Goal: Task Accomplishment & Management: Contribute content

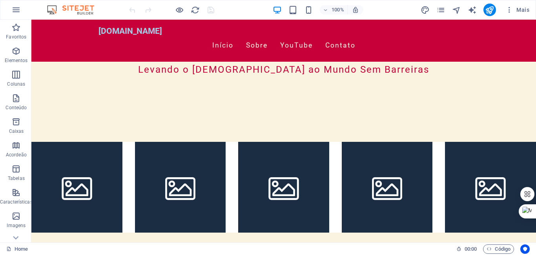
scroll to position [247, 0]
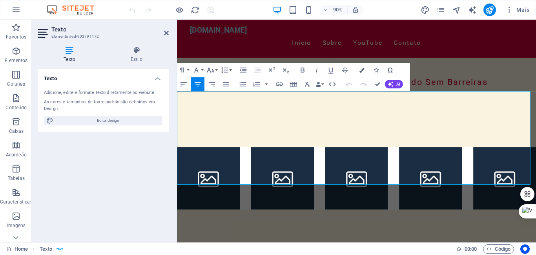
scroll to position [227, 0]
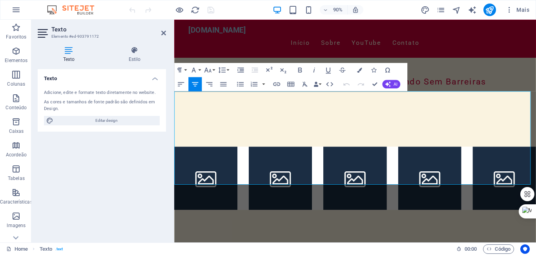
click at [171, 139] on aside "Texto Elemento #ed-903791172 Texto Estilo Texto Adicione, edite e formate texto…" at bounding box center [102, 131] width 143 height 222
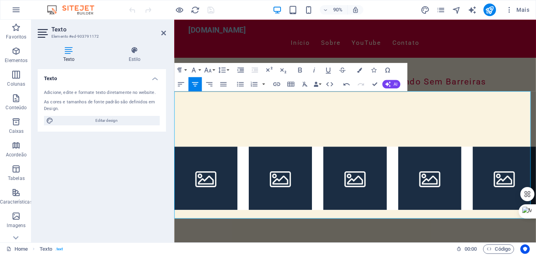
drag, startPoint x: 335, startPoint y: 169, endPoint x: 324, endPoint y: 173, distance: 11.1
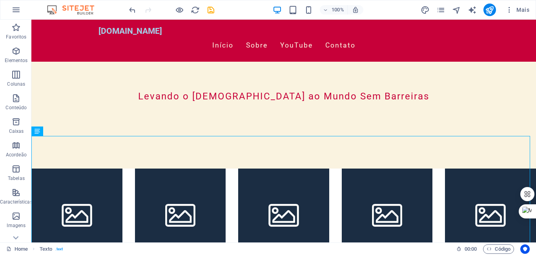
scroll to position [198, 0]
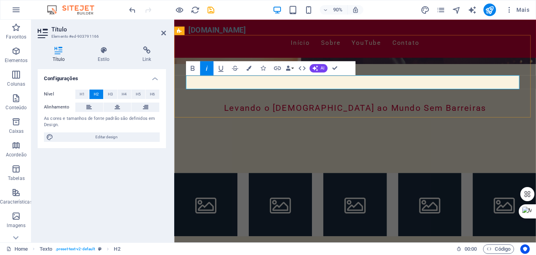
drag, startPoint x: 233, startPoint y: 91, endPoint x: 264, endPoint y: 91, distance: 30.6
drag, startPoint x: 462, startPoint y: 89, endPoint x: 218, endPoint y: 84, distance: 244.8
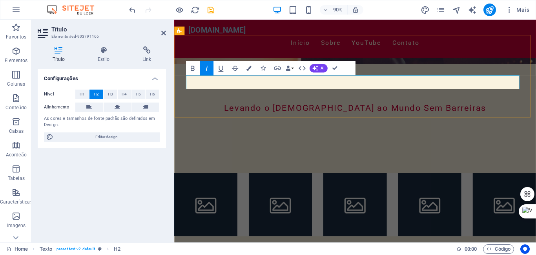
copy span "Onde o propósito e a direção se encontram!"
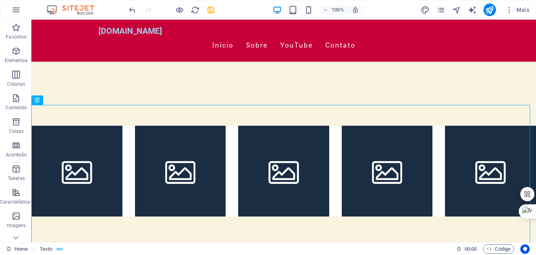
scroll to position [254, 0]
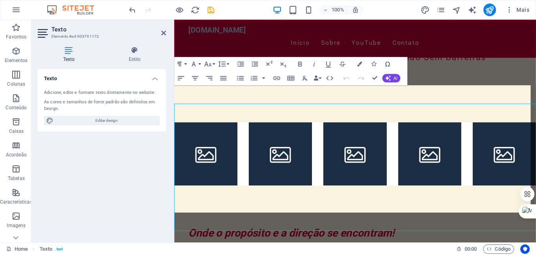
scroll to position [234, 0]
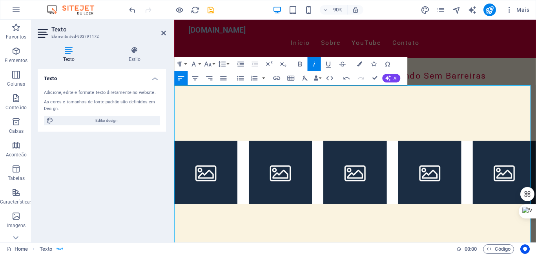
drag, startPoint x: 250, startPoint y: 111, endPoint x: 487, endPoint y: 116, distance: 236.9
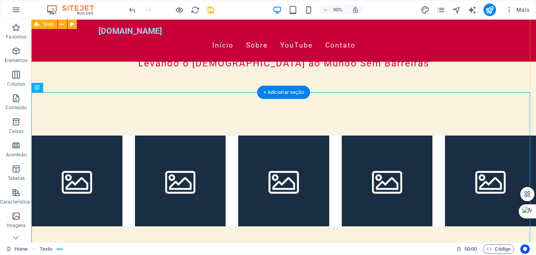
scroll to position [254, 0]
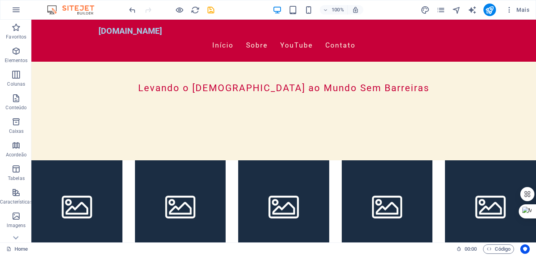
scroll to position [216, 0]
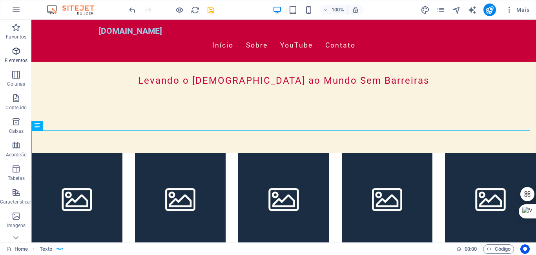
click at [15, 54] on icon "button" at bounding box center [15, 50] width 9 height 9
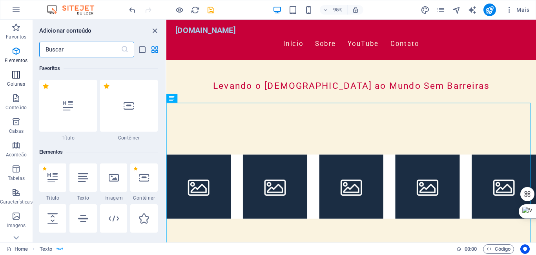
scroll to position [84, 0]
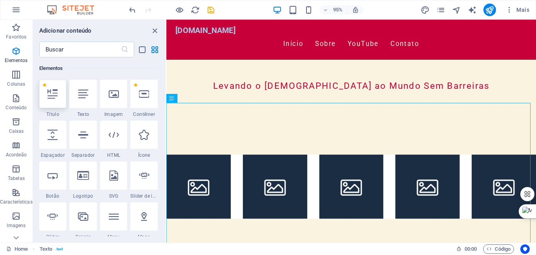
click at [49, 93] on icon at bounding box center [52, 94] width 10 height 10
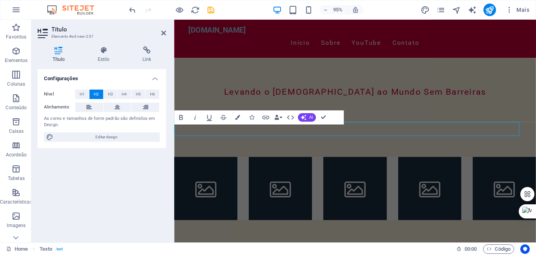
scroll to position [366, 0]
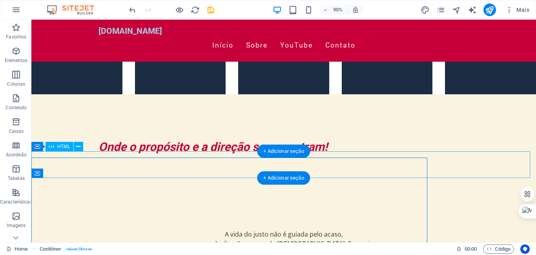
scroll to position [386, 0]
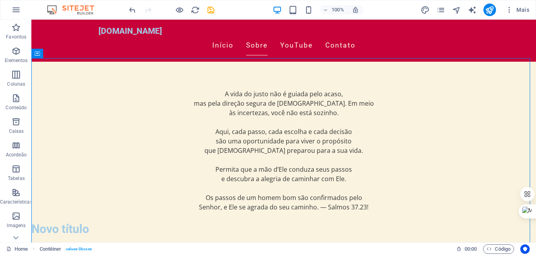
scroll to position [514, 0]
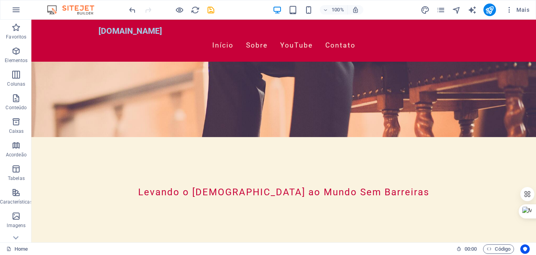
scroll to position [95, 0]
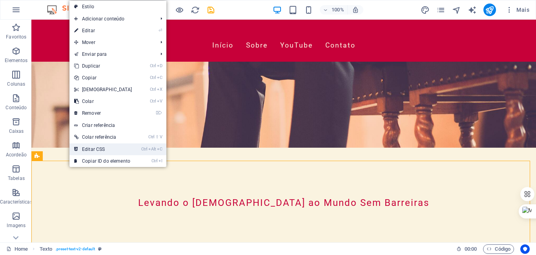
click at [87, 147] on link "Ctrl Alt C Editar CSS" at bounding box center [102, 149] width 67 height 12
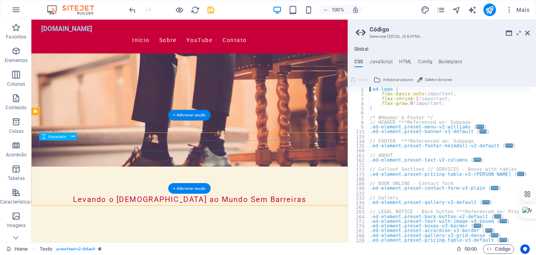
type textarea "@include text-v2;"
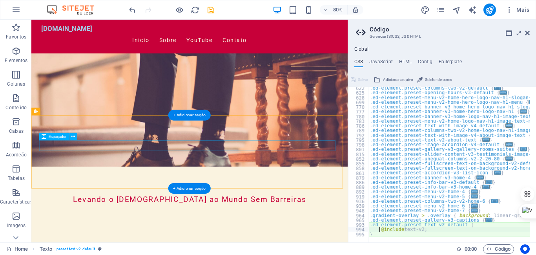
scroll to position [255, 0]
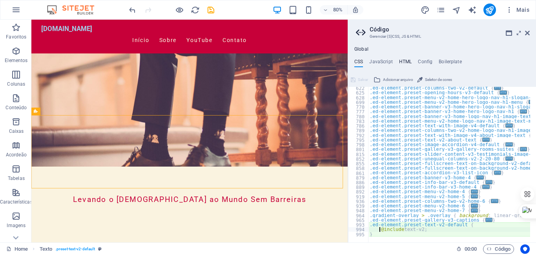
click at [406, 60] on h4 "HTML" at bounding box center [405, 63] width 13 height 9
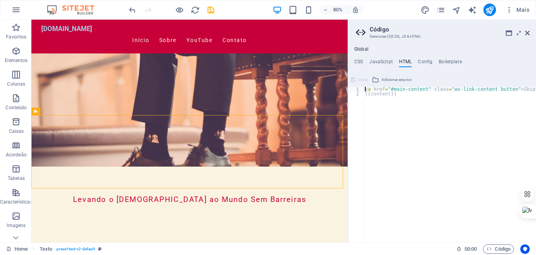
click at [375, 110] on div "< a href = "#main-content" class = "wv-link-content button" > Skip to main cont…" at bounding box center [459, 166] width 193 height 159
type textarea "<a href="#main-content" class="wv-link-content button">Skip to main content</a>"
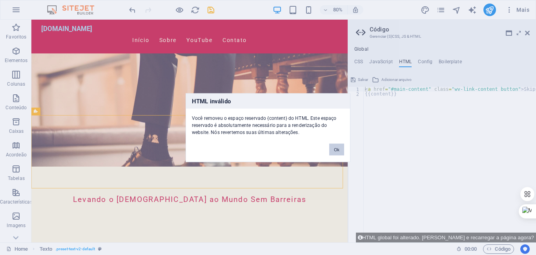
click at [334, 152] on button "Ok" at bounding box center [336, 149] width 15 height 12
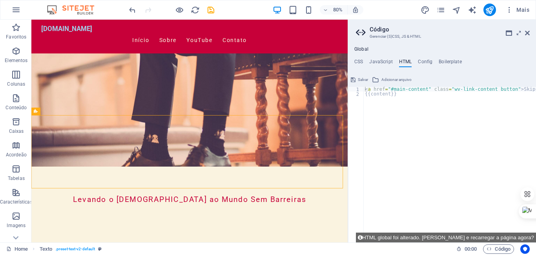
click at [367, 99] on div "< a href = "#main-content" class = "wv-link-content button" > Skip to main cont…" at bounding box center [459, 166] width 193 height 159
drag, startPoint x: 365, startPoint y: 90, endPoint x: 377, endPoint y: 100, distance: 15.5
click at [372, 98] on div "< a href = "#main-content" class = "wv-link-content button" > Skip to main cont…" at bounding box center [459, 166] width 193 height 159
type textarea "<a href="#main-content" class="wv-link-content button">Skip to main content</a>…"
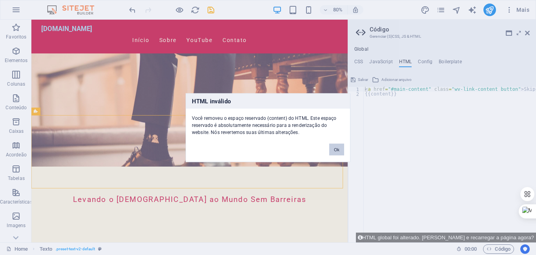
click at [332, 147] on button "Ok" at bounding box center [336, 149] width 15 height 12
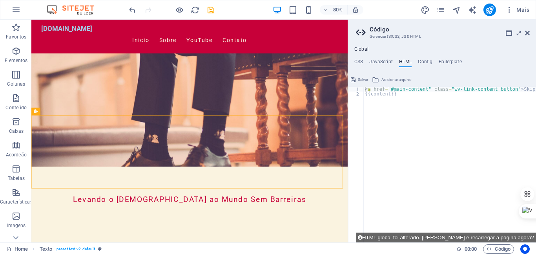
type textarea "{{content}}"
click at [393, 97] on div "< a href = "#main-content" class = "wv-link-content button" > Skip to main cont…" at bounding box center [459, 169] width 193 height 165
type textarea "{{content}}"
paste textarea
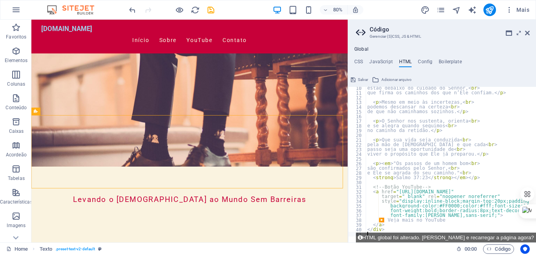
scroll to position [44, 0]
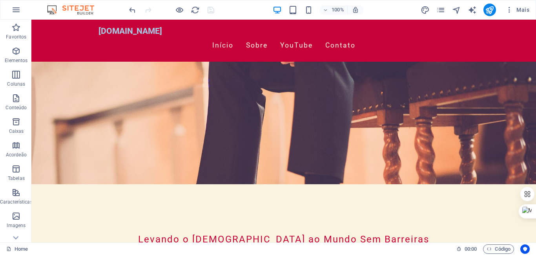
scroll to position [0, 0]
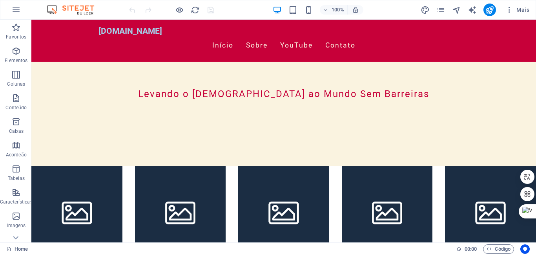
scroll to position [196, 0]
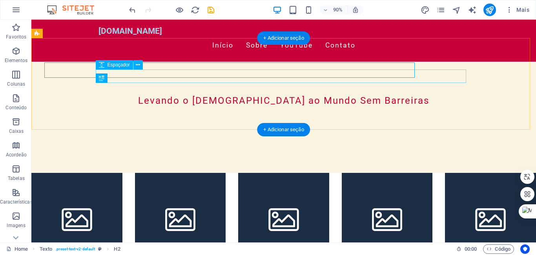
scroll to position [217, 0]
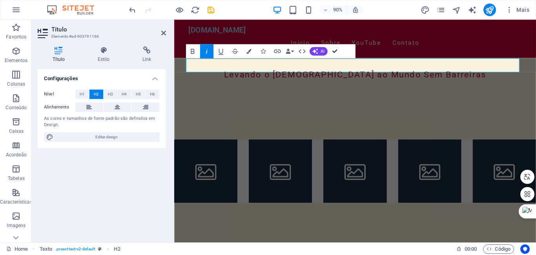
scroll to position [237, 0]
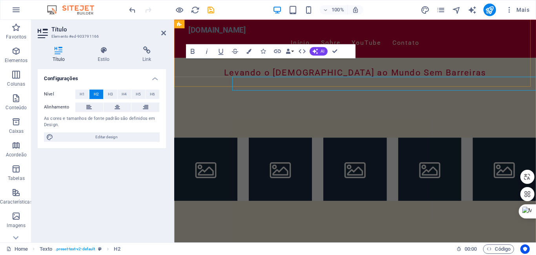
scroll to position [217, 0]
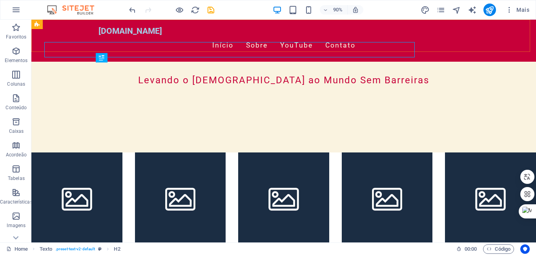
scroll to position [237, 0]
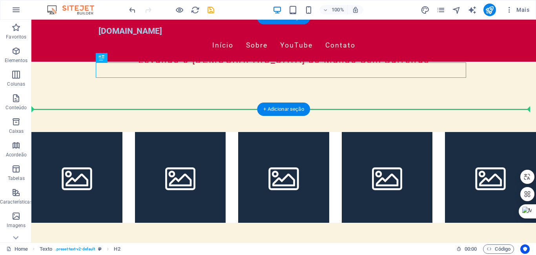
drag, startPoint x: 307, startPoint y: 71, endPoint x: 312, endPoint y: 82, distance: 11.2
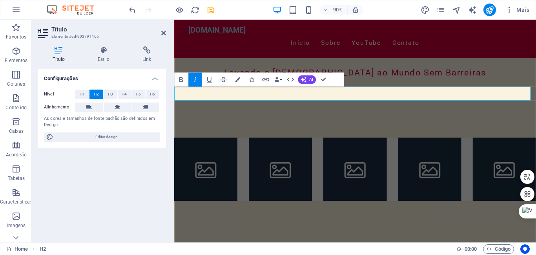
scroll to position [217, 0]
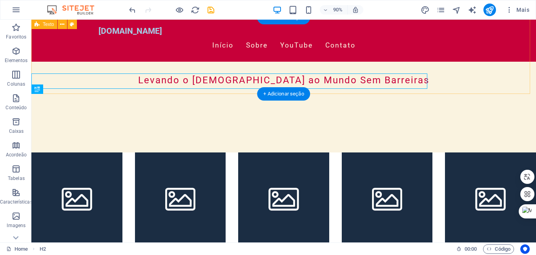
scroll to position [237, 0]
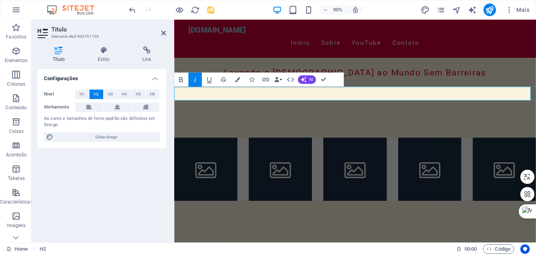
scroll to position [217, 0]
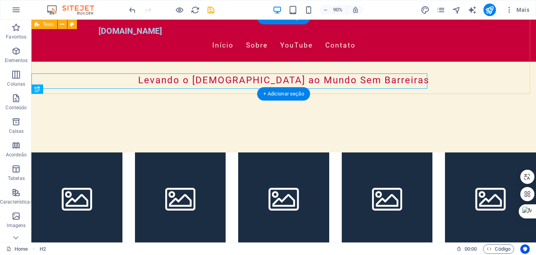
scroll to position [237, 0]
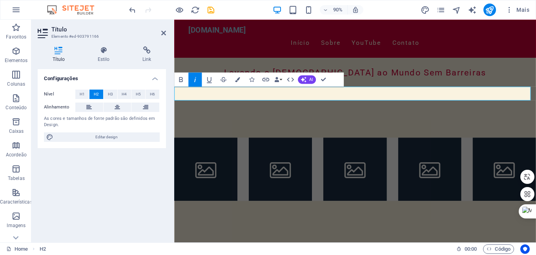
scroll to position [217, 0]
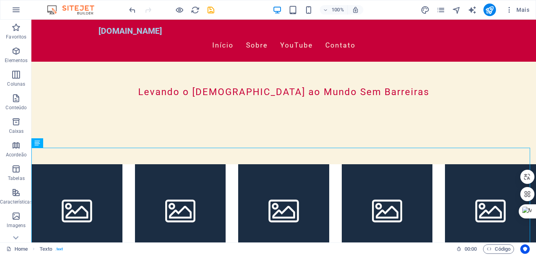
scroll to position [146, 0]
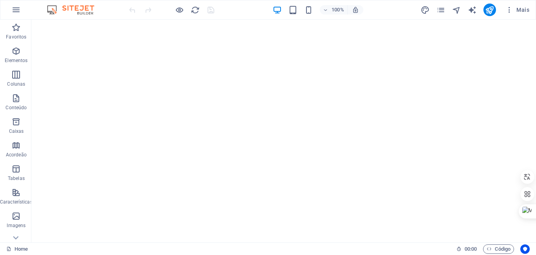
click at [535, 15] on header "100% Mais" at bounding box center [268, 10] width 536 height 20
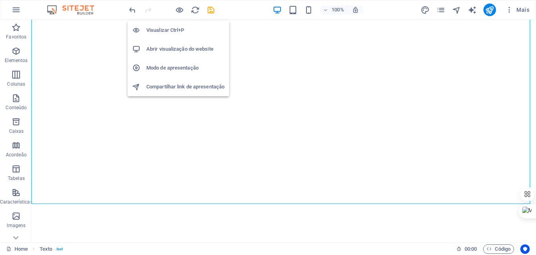
click at [185, 46] on h6 "Abrir visualização do website" at bounding box center [185, 48] width 78 height 9
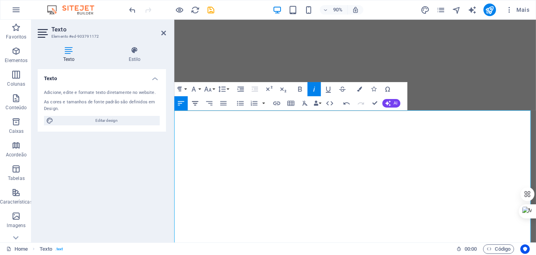
click at [196, 102] on icon "button" at bounding box center [195, 103] width 6 height 4
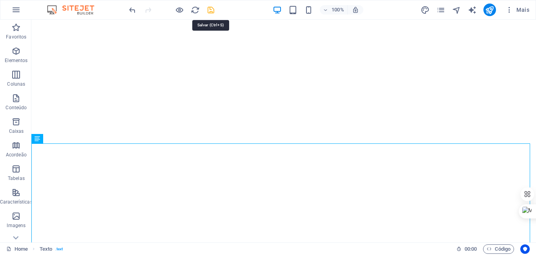
click at [209, 11] on icon "save" at bounding box center [210, 9] width 9 height 9
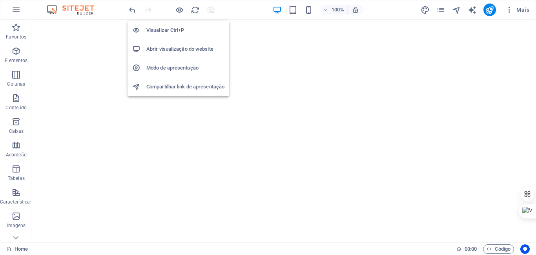
click at [173, 49] on h6 "Abrir visualização do website" at bounding box center [185, 48] width 78 height 9
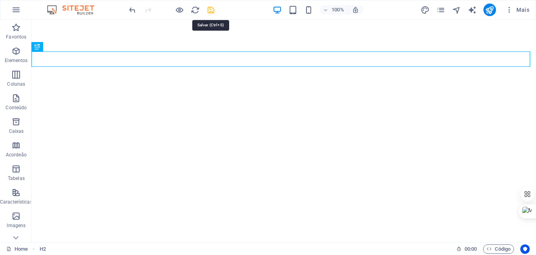
click at [211, 11] on icon "save" at bounding box center [210, 9] width 9 height 9
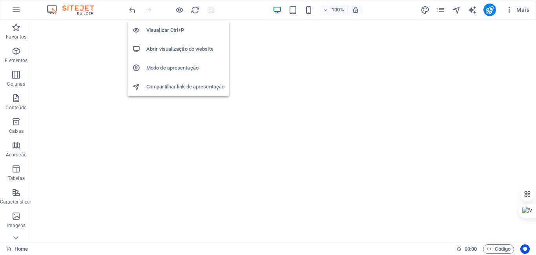
click at [188, 48] on h6 "Abrir visualização do website" at bounding box center [185, 48] width 78 height 9
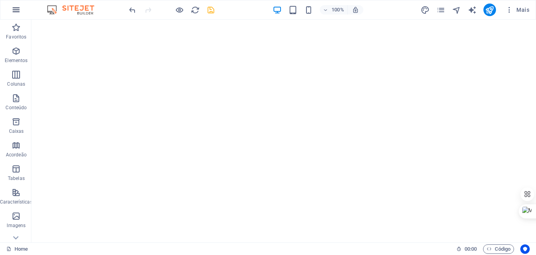
click at [17, 10] on icon "button" at bounding box center [15, 9] width 9 height 9
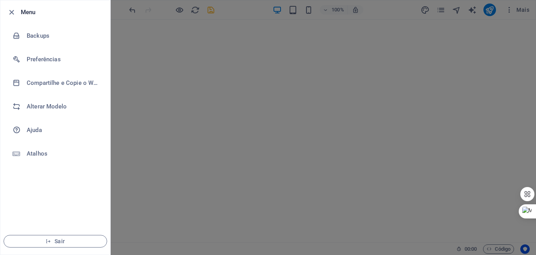
click at [228, 175] on div at bounding box center [268, 127] width 536 height 255
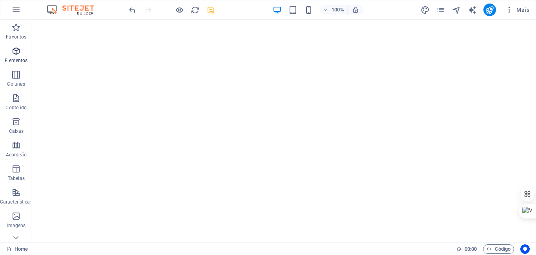
click at [15, 55] on icon "button" at bounding box center [15, 50] width 9 height 9
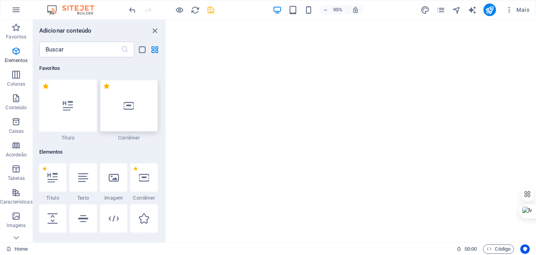
scroll to position [84, 0]
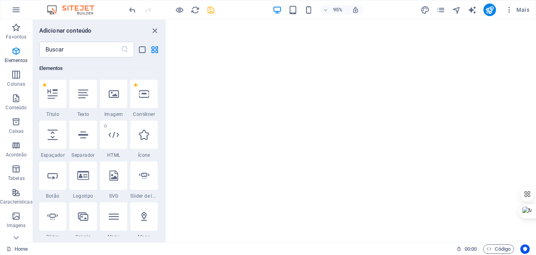
click at [113, 155] on span "HTML" at bounding box center [113, 155] width 27 height 6
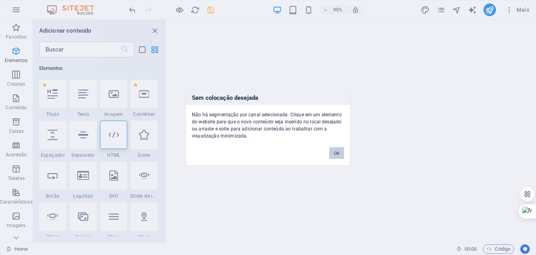
click at [334, 156] on button "Ok" at bounding box center [336, 153] width 15 height 12
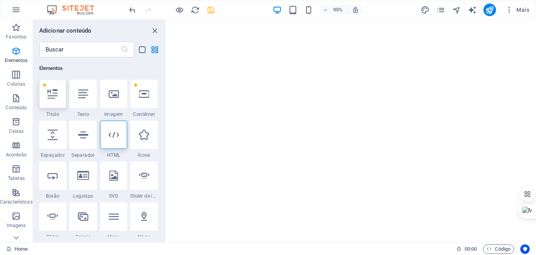
click at [51, 93] on icon at bounding box center [52, 94] width 10 height 10
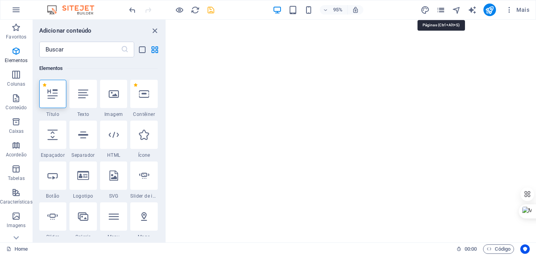
click at [442, 8] on icon "pages" at bounding box center [440, 9] width 9 height 9
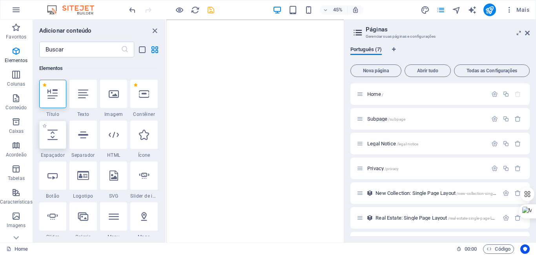
click at [54, 138] on icon at bounding box center [52, 134] width 10 height 10
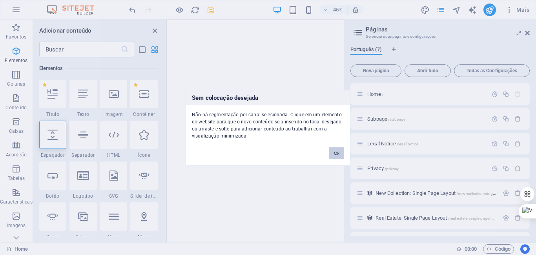
click at [336, 151] on button "Ok" at bounding box center [336, 153] width 15 height 12
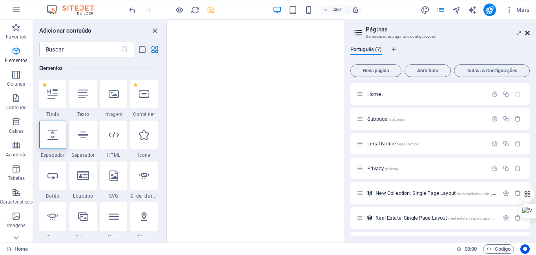
click at [528, 32] on icon at bounding box center [527, 33] width 5 height 6
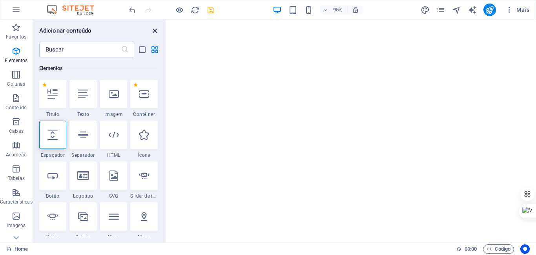
click at [153, 29] on icon "close panel" at bounding box center [154, 30] width 9 height 9
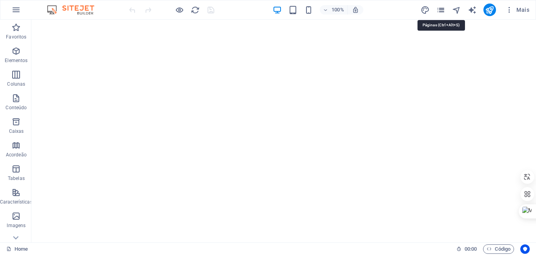
click at [442, 8] on icon "pages" at bounding box center [440, 9] width 9 height 9
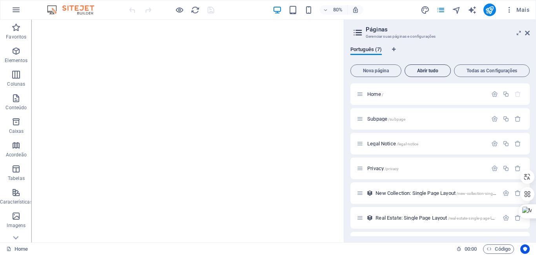
click at [427, 71] on span "Abrir tudo" at bounding box center [427, 70] width 39 height 5
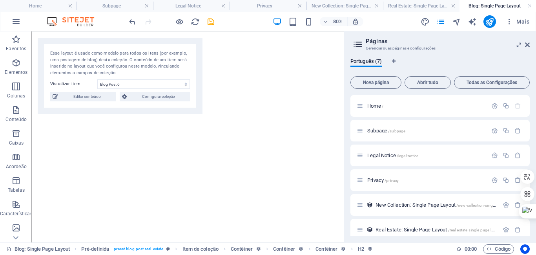
select select "68b85235e590b91cee0d43bb"
click at [87, 67] on div "Esse layout é usado como modelo para todos os itens (por exemplo, uma postagem …" at bounding box center [120, 63] width 140 height 26
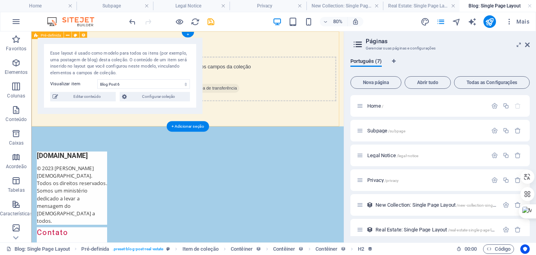
click at [384, 129] on div "Adicione elementos e atribua-os aos campos da coleção ou Adicionar elementos Co…" at bounding box center [226, 90] width 390 height 118
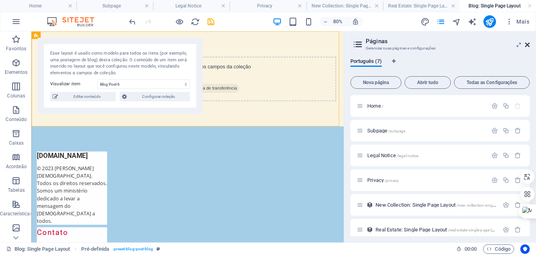
click at [529, 43] on icon at bounding box center [527, 45] width 5 height 6
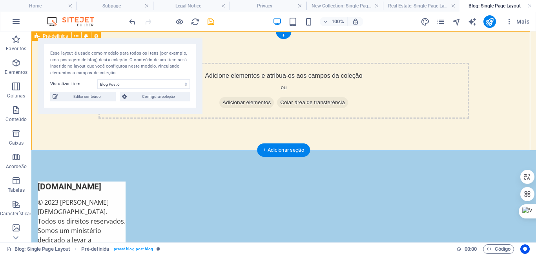
click at [330, 49] on div "Adicione elementos e atribua-os aos campos da coleção ou Adicionar elementos Co…" at bounding box center [283, 90] width 504 height 118
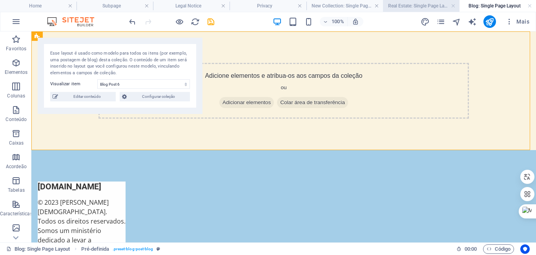
click at [398, 5] on h4 "Real Estate: Single Page Layout" at bounding box center [421, 6] width 76 height 9
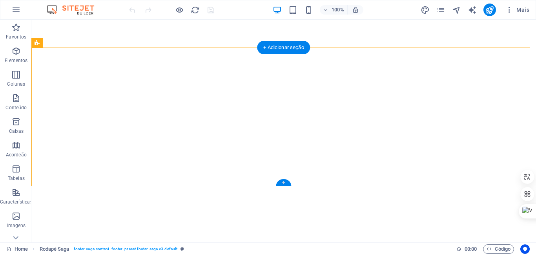
click at [284, 183] on div "+" at bounding box center [283, 182] width 15 height 7
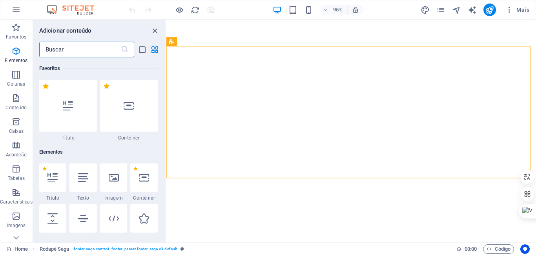
scroll to position [1372, 0]
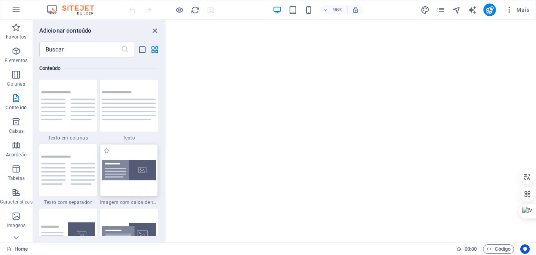
click at [119, 160] on img at bounding box center [129, 170] width 54 height 20
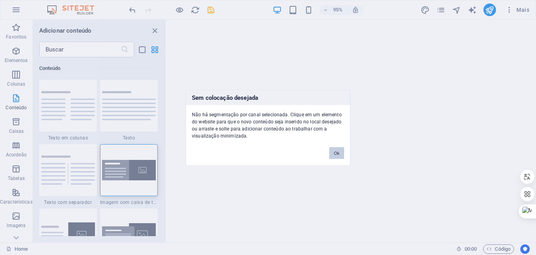
click at [339, 153] on button "Ok" at bounding box center [336, 153] width 15 height 12
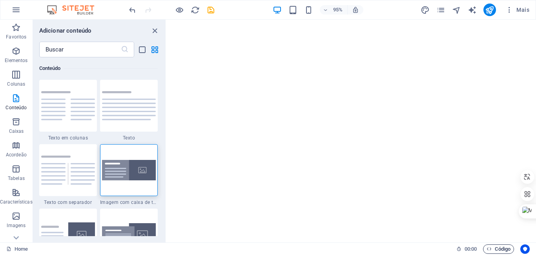
click at [506, 246] on span "Código" at bounding box center [498, 248] width 24 height 9
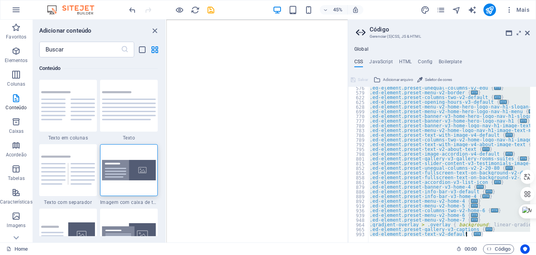
scroll to position [246, 0]
drag, startPoint x: 369, startPoint y: 89, endPoint x: 535, endPoint y: 239, distance: 223.8
click at [535, 239] on div ".ed-logo { 576 579 622 625 628 699 770 777 780 783 786 789 792 795 798 801 815 …" at bounding box center [442, 164] width 188 height 155
type textarea "@include text-v2; }"
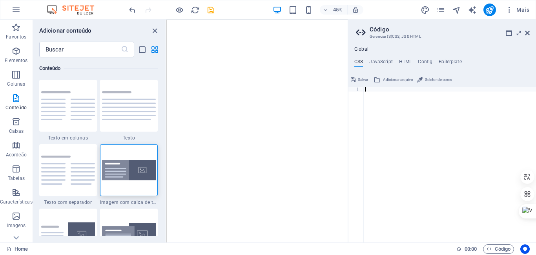
click at [429, 186] on div at bounding box center [449, 169] width 173 height 165
click at [211, 11] on icon "save" at bounding box center [210, 9] width 9 height 9
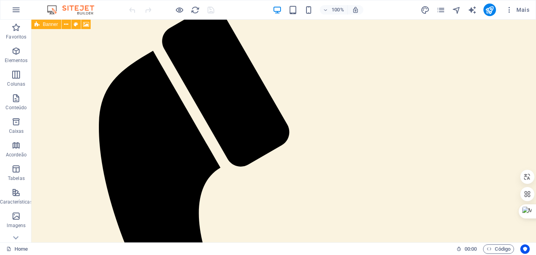
scroll to position [259, 0]
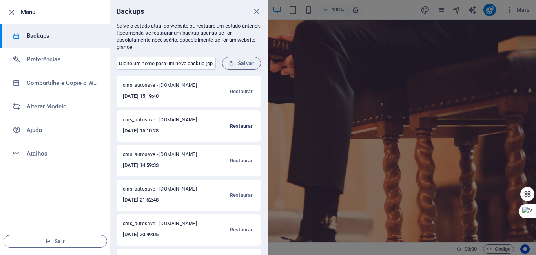
click at [244, 127] on span "Restaurar" at bounding box center [241, 125] width 23 height 9
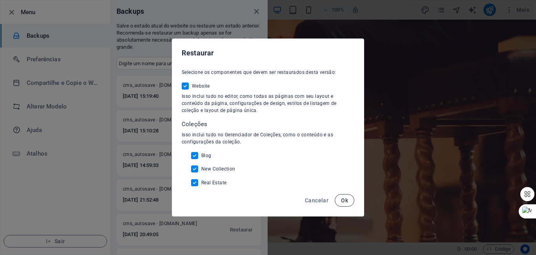
click at [343, 199] on span "Ok" at bounding box center [344, 200] width 7 height 6
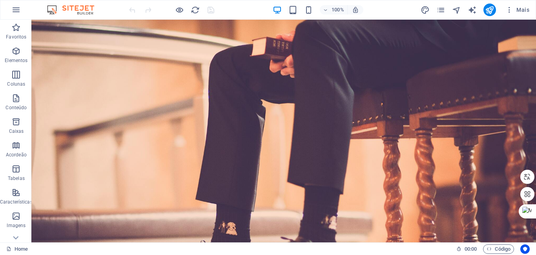
drag, startPoint x: 533, startPoint y: 37, endPoint x: 566, endPoint y: 38, distance: 33.0
click at [17, 9] on icon "button" at bounding box center [15, 9] width 9 height 9
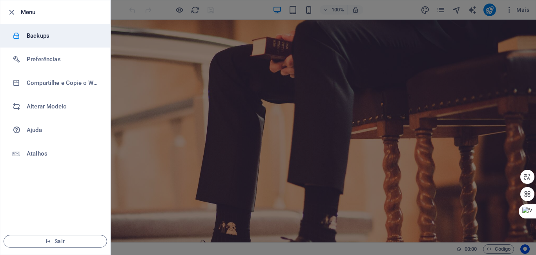
click at [40, 35] on h6 "Backups" at bounding box center [63, 35] width 73 height 9
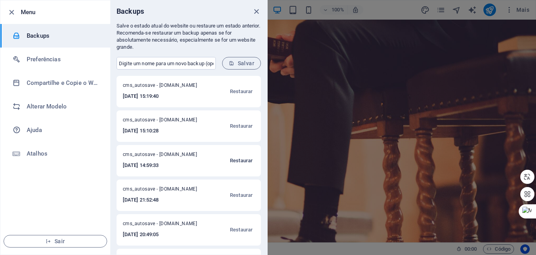
click at [238, 160] on span "Restaurar" at bounding box center [241, 160] width 23 height 9
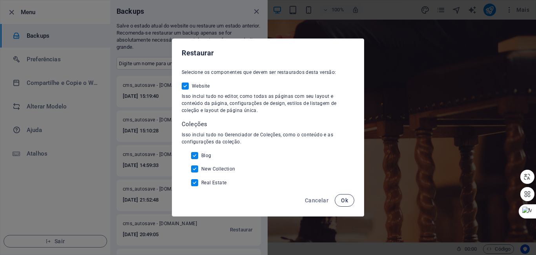
click at [344, 198] on span "Ok" at bounding box center [344, 200] width 7 height 6
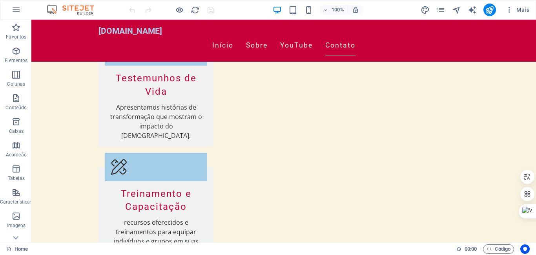
scroll to position [1426, 0]
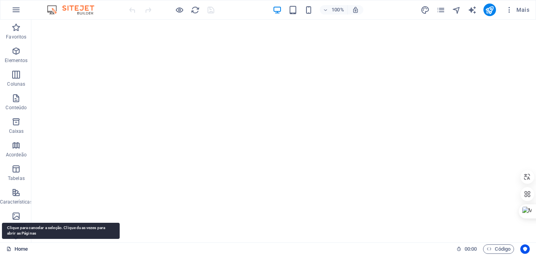
click at [18, 247] on link "Home" at bounding box center [17, 248] width 22 height 9
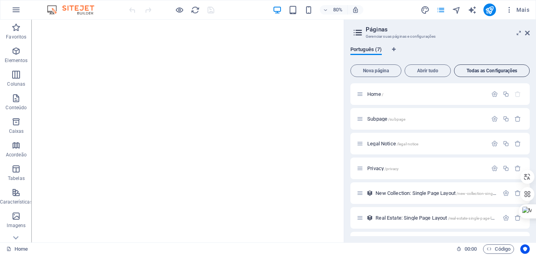
click at [497, 68] on span "Todas as Configurações" at bounding box center [491, 70] width 69 height 5
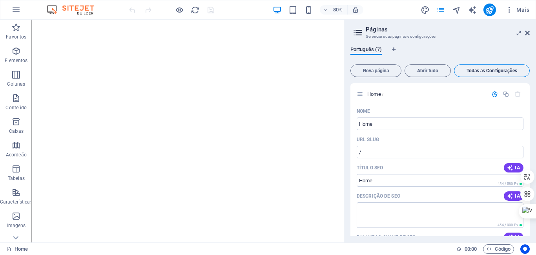
scroll to position [1425, 0]
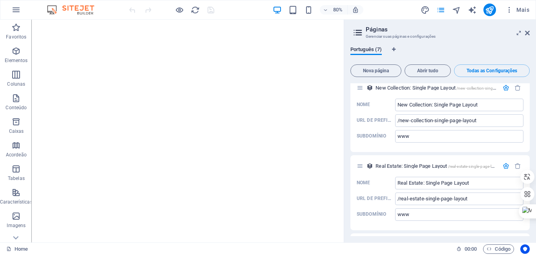
click at [531, 31] on aside "Páginas Gerenciar suas páginas e configurações Português (7) Nova página Abrir …" at bounding box center [440, 131] width 192 height 222
click at [526, 33] on icon at bounding box center [527, 33] width 5 height 6
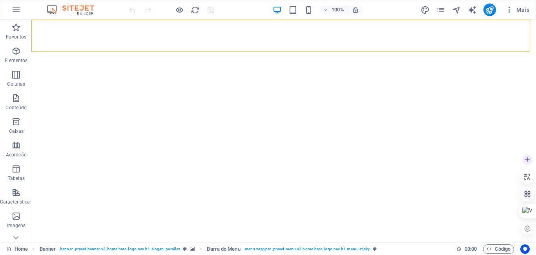
drag, startPoint x: 533, startPoint y: 220, endPoint x: 531, endPoint y: 195, distance: 24.9
click at [531, 195] on div at bounding box center [527, 193] width 14 height 83
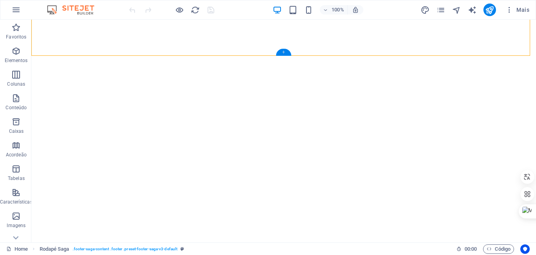
click at [283, 51] on div "+" at bounding box center [283, 52] width 15 height 7
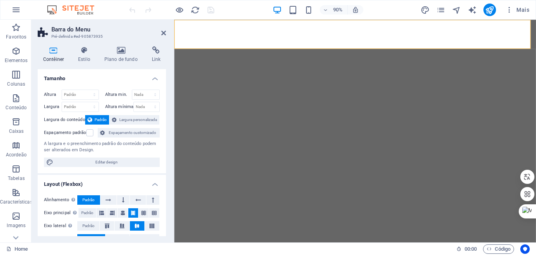
click at [65, 30] on h2 "Barra do Menu" at bounding box center [108, 29] width 115 height 7
click at [115, 62] on h4 "Plano de fundo" at bounding box center [122, 54] width 47 height 16
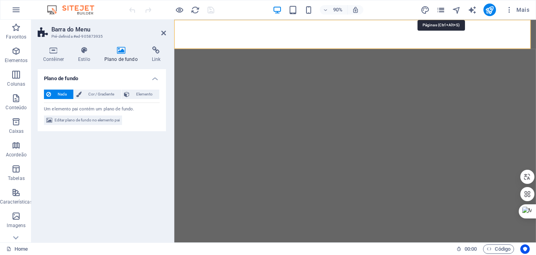
click at [442, 11] on icon "pages" at bounding box center [440, 9] width 9 height 9
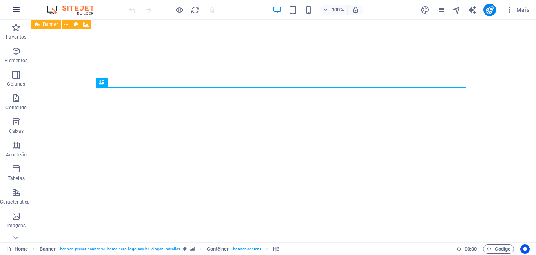
click at [14, 9] on icon "button" at bounding box center [15, 9] width 9 height 9
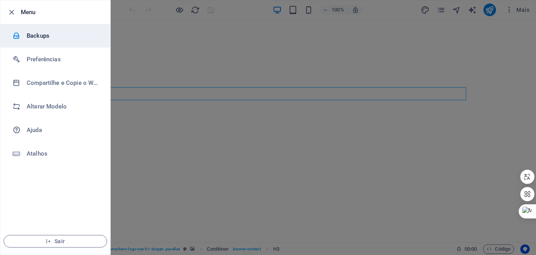
click at [39, 35] on h6 "Backups" at bounding box center [63, 35] width 73 height 9
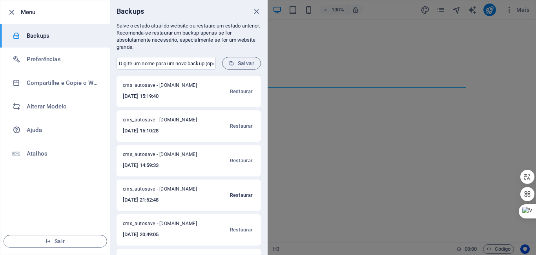
click at [237, 195] on span "Restaurar" at bounding box center [241, 194] width 23 height 9
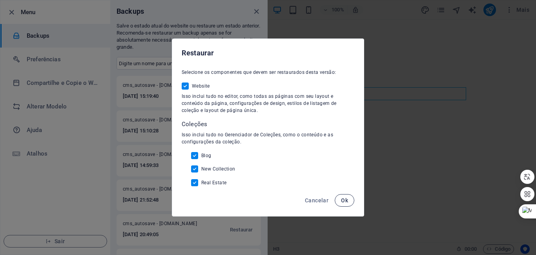
click at [345, 198] on span "Ok" at bounding box center [344, 200] width 7 height 6
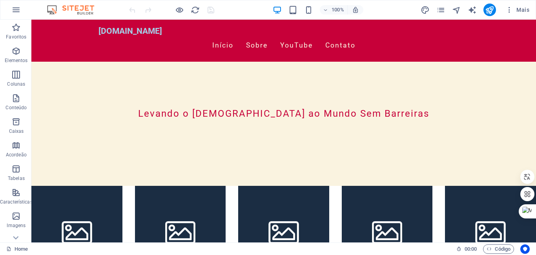
scroll to position [178, 0]
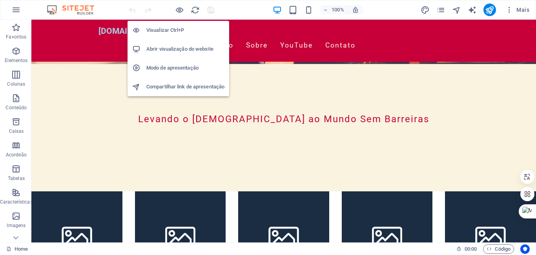
click at [180, 48] on h6 "Abrir visualização do website" at bounding box center [185, 48] width 78 height 9
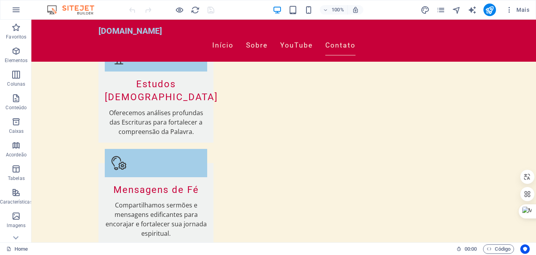
scroll to position [1211, 0]
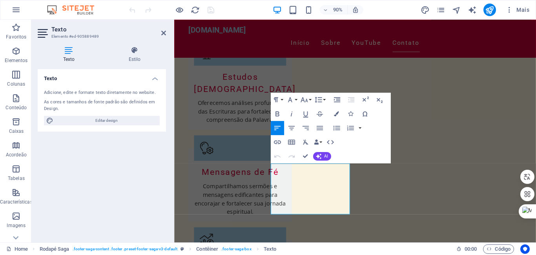
scroll to position [1176, 0]
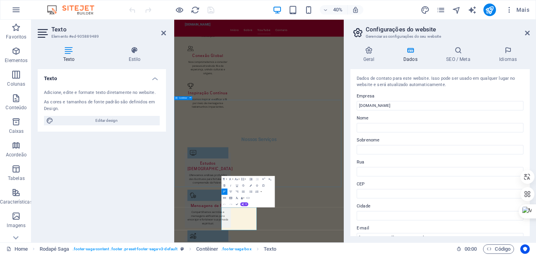
scroll to position [1004, 0]
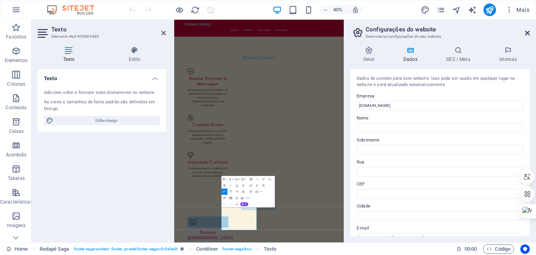
click at [528, 31] on icon at bounding box center [527, 33] width 5 height 6
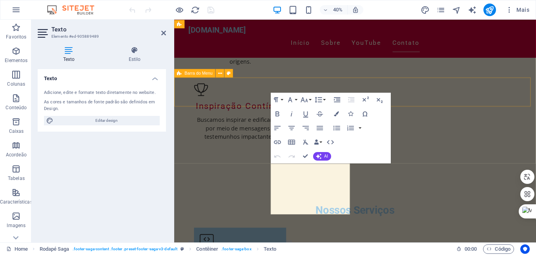
scroll to position [1176, 0]
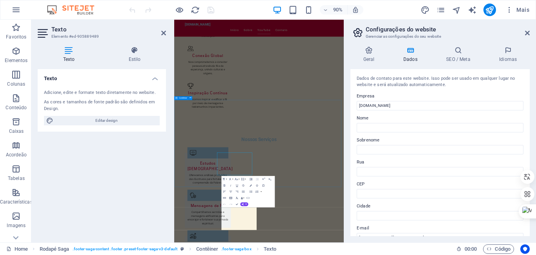
scroll to position [1004, 0]
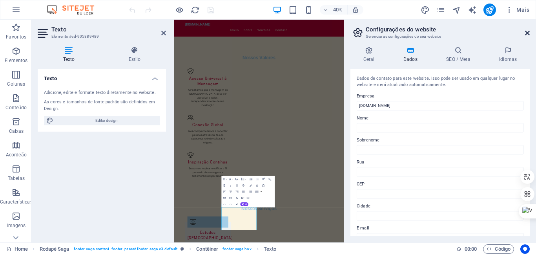
click at [528, 32] on icon at bounding box center [527, 33] width 5 height 6
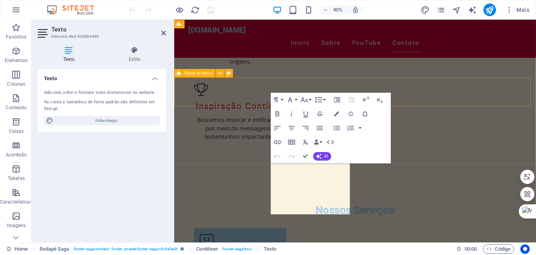
scroll to position [1176, 0]
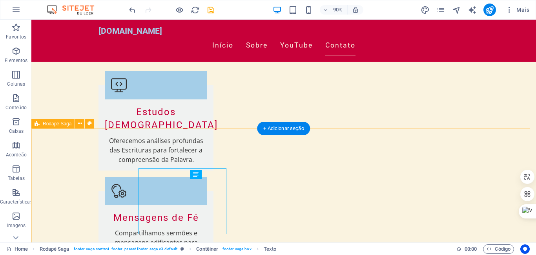
scroll to position [1187, 0]
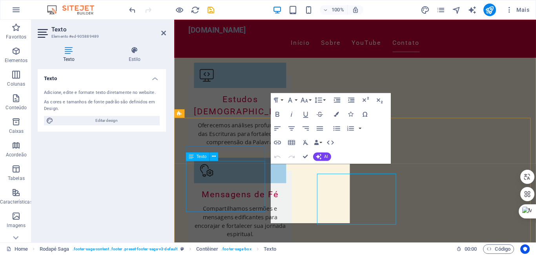
scroll to position [1175, 0]
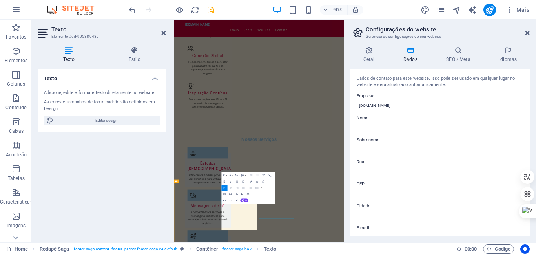
scroll to position [1013, 0]
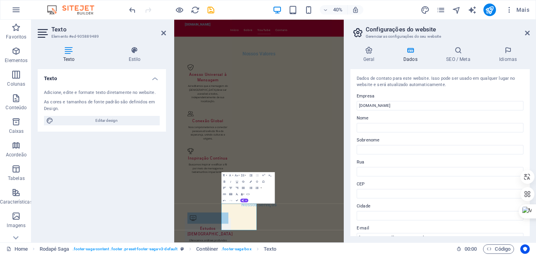
drag, startPoint x: 527, startPoint y: 115, endPoint x: 530, endPoint y: 127, distance: 12.9
click at [530, 127] on div "Geral Dados SEO / Meta Idiomas Nome do Website joaomarquespr.com.br Logotipo Ar…" at bounding box center [440, 141] width 192 height 202
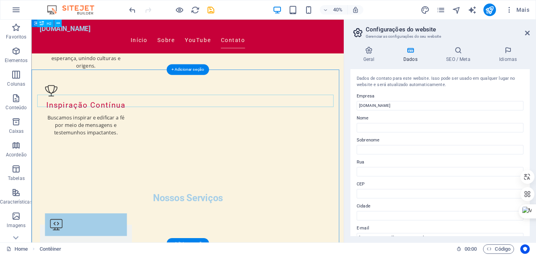
scroll to position [1142, 0]
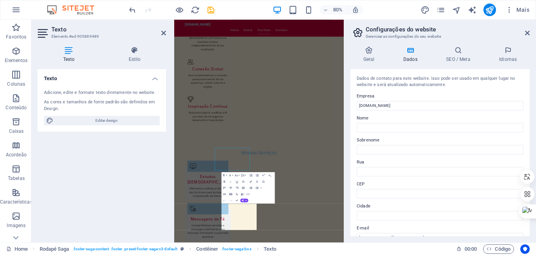
scroll to position [1013, 0]
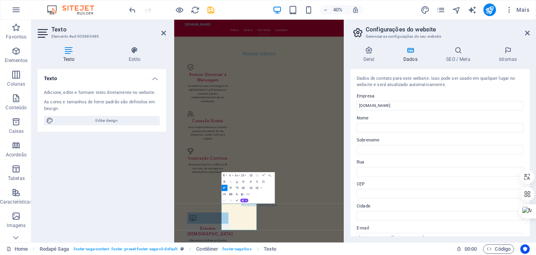
click at [104, 184] on div "Texto Adicione, edite e formate texto diretamente no website. As cores e tamanh…" at bounding box center [102, 152] width 128 height 167
click at [163, 29] on h2 "Texto" at bounding box center [108, 29] width 115 height 7
click at [161, 31] on icon at bounding box center [163, 33] width 5 height 6
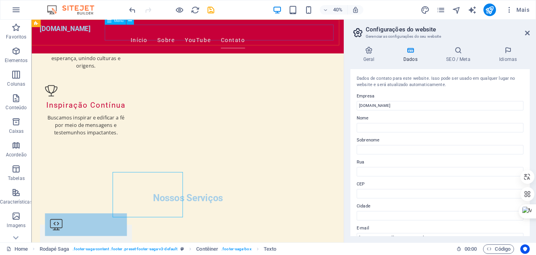
scroll to position [1142, 0]
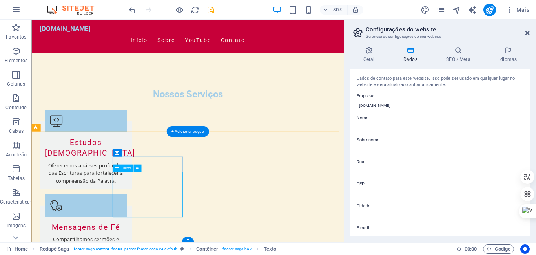
click at [138, 167] on icon at bounding box center [138, 168] width 4 height 7
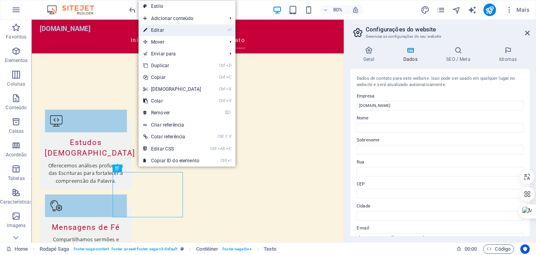
click at [155, 29] on link "⏎ Editar" at bounding box center [171, 30] width 67 height 12
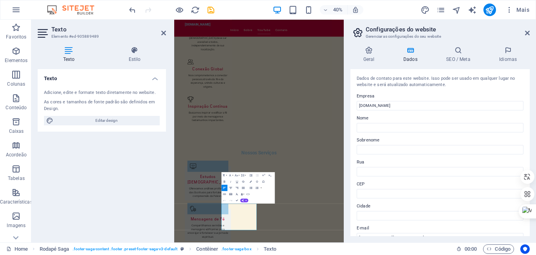
scroll to position [1013, 0]
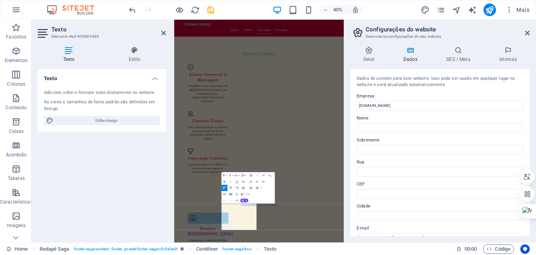
click at [128, 161] on div "Texto Adicione, edite e formate texto diretamente no website. As cores e tamanh…" at bounding box center [102, 152] width 128 height 167
click at [110, 120] on span "Editar design" at bounding box center [107, 120] width 102 height 9
select select "px"
select select "200"
select select "px"
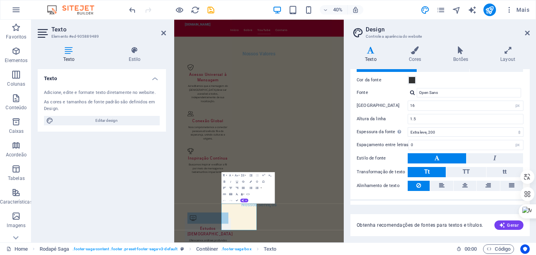
scroll to position [27, 0]
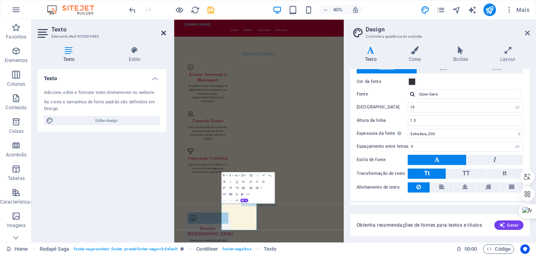
click at [163, 32] on icon at bounding box center [163, 33] width 5 height 6
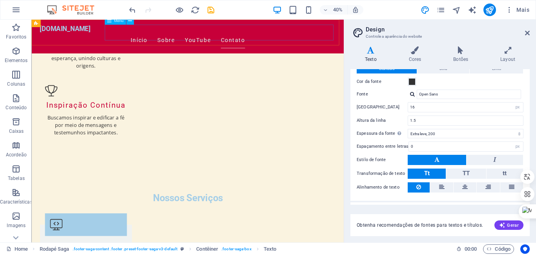
scroll to position [1142, 0]
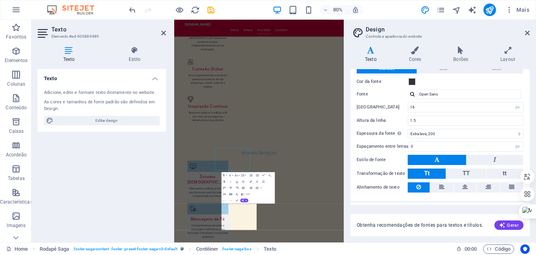
scroll to position [1013, 0]
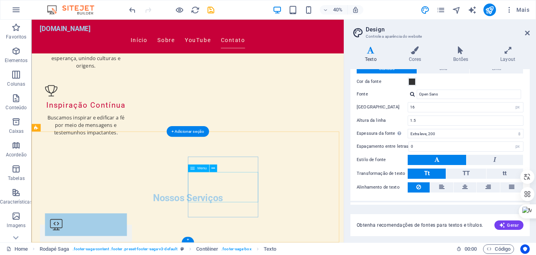
scroll to position [1142, 0]
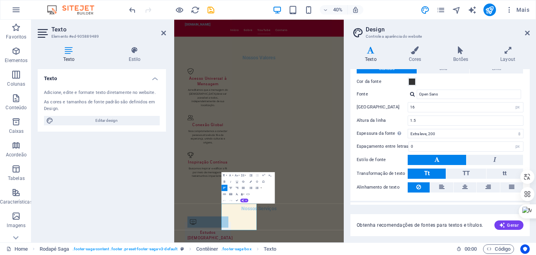
scroll to position [1013, 0]
drag, startPoint x: 295, startPoint y: 493, endPoint x: 275, endPoint y: 507, distance: 25.0
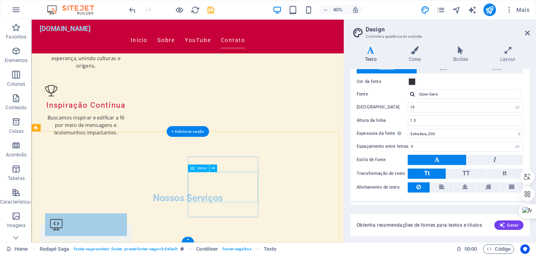
scroll to position [1142, 0]
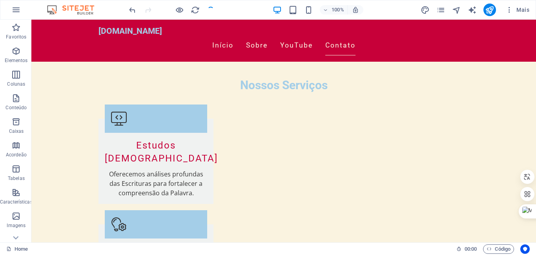
scroll to position [1211, 0]
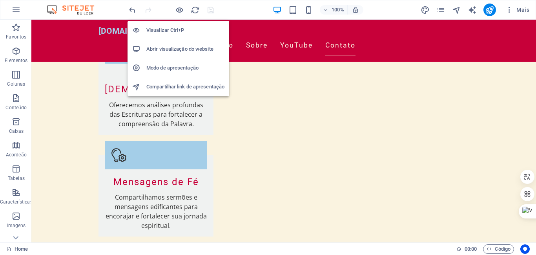
click at [193, 48] on h6 "Abrir visualização do website" at bounding box center [185, 48] width 78 height 9
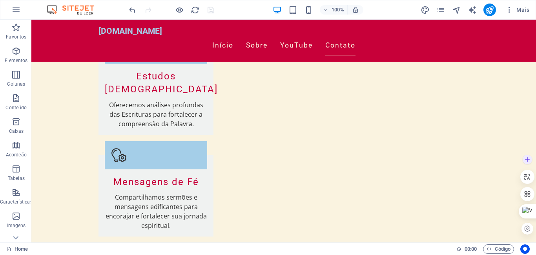
drag, startPoint x: 533, startPoint y: 220, endPoint x: 535, endPoint y: 160, distance: 60.4
click at [0, 0] on div at bounding box center [0, 0] width 0 height 0
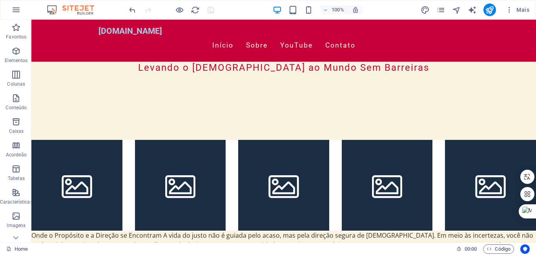
scroll to position [232, 0]
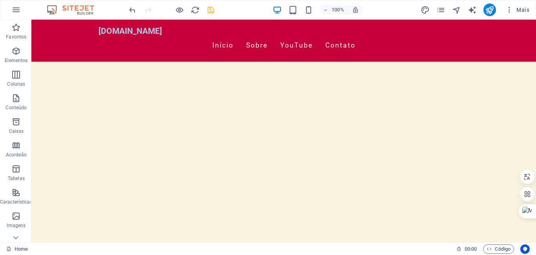
scroll to position [323, 0]
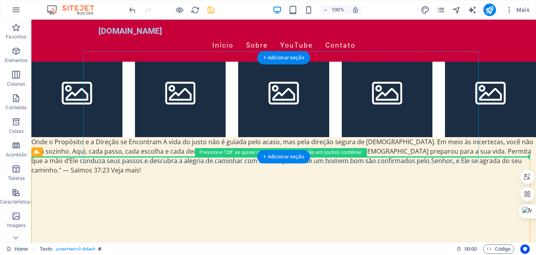
drag, startPoint x: 218, startPoint y: 207, endPoint x: 214, endPoint y: 111, distance: 96.2
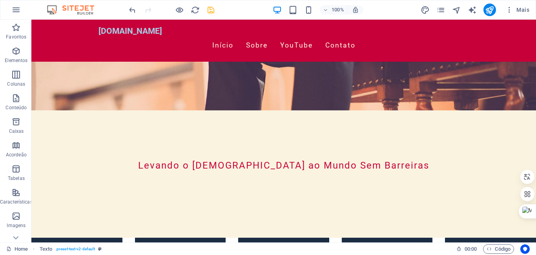
scroll to position [129, 0]
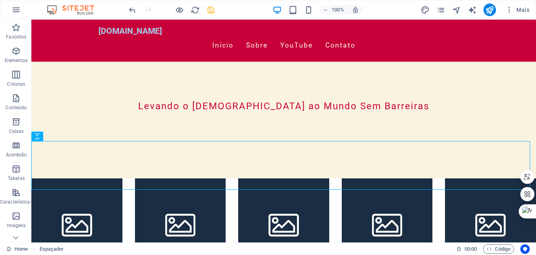
scroll to position [199, 0]
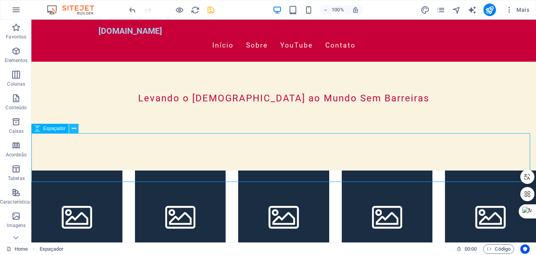
click at [73, 128] on icon at bounding box center [74, 128] width 4 height 8
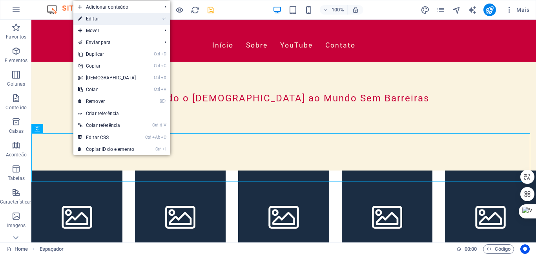
click at [91, 17] on link "⏎ Editar" at bounding box center [106, 19] width 67 height 12
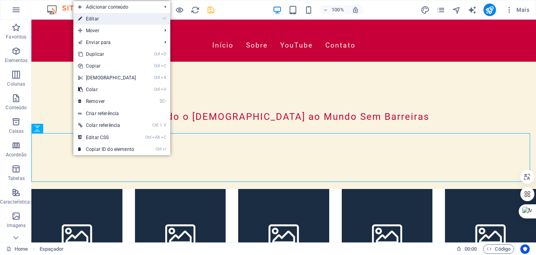
select select "px"
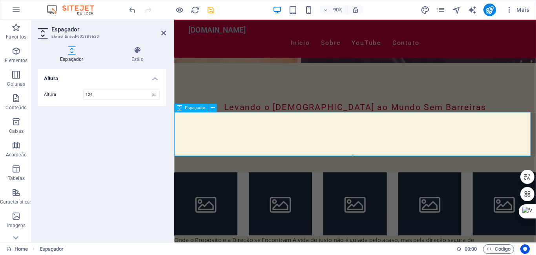
click at [213, 108] on icon at bounding box center [213, 107] width 4 height 7
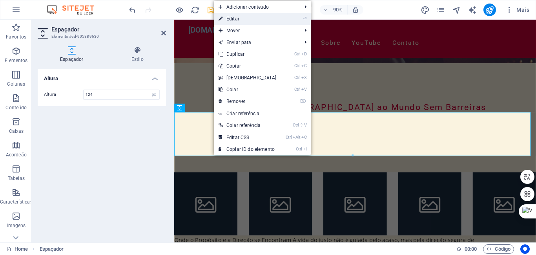
click at [231, 18] on link "⏎ Editar" at bounding box center [247, 19] width 67 height 12
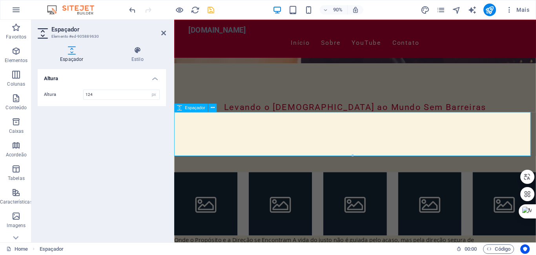
click at [178, 108] on icon at bounding box center [179, 107] width 5 height 9
click at [191, 110] on span "Espaçador" at bounding box center [195, 107] width 20 height 4
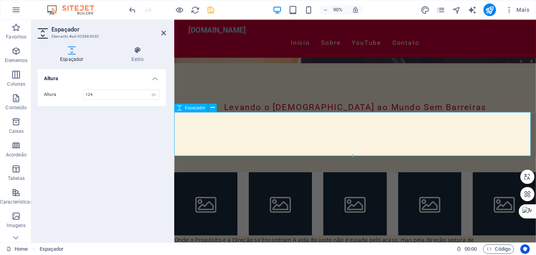
click at [74, 54] on icon at bounding box center [72, 50] width 68 height 8
click at [122, 95] on input "124" at bounding box center [122, 94] width 76 height 9
click at [194, 111] on div "Espaçador" at bounding box center [191, 107] width 34 height 9
click at [212, 107] on icon at bounding box center [213, 107] width 4 height 7
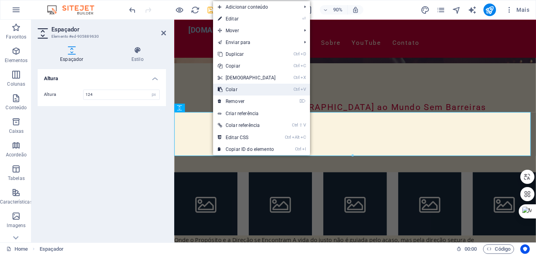
click at [233, 90] on link "Ctrl V Colar" at bounding box center [246, 90] width 67 height 12
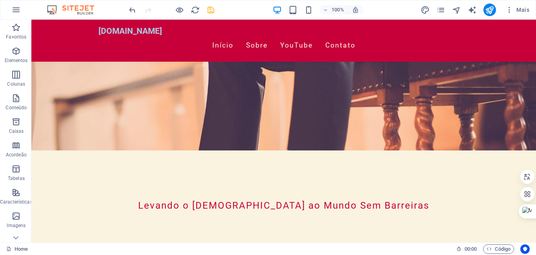
scroll to position [189, 0]
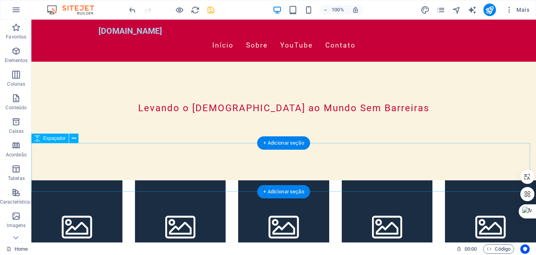
click at [286, 144] on div "+ Adicionar seção" at bounding box center [283, 142] width 53 height 13
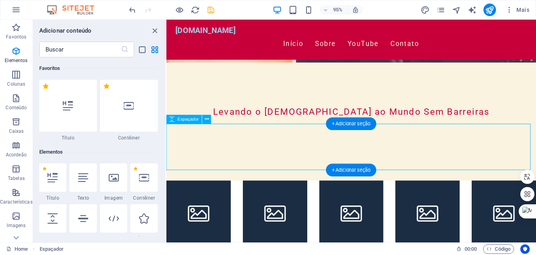
scroll to position [1372, 0]
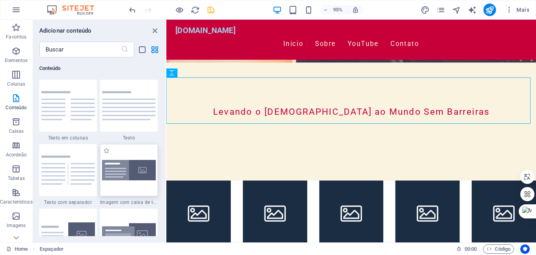
click at [124, 155] on div at bounding box center [129, 170] width 58 height 52
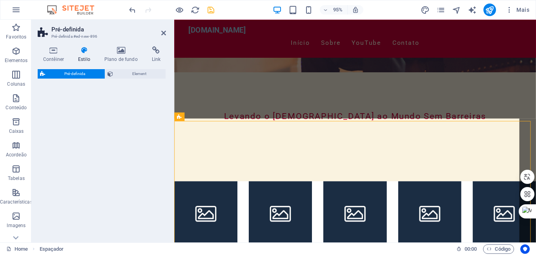
select select "rem"
select select "px"
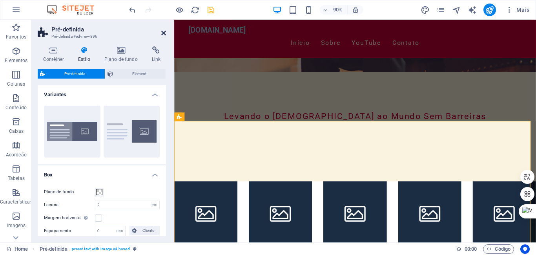
click at [162, 32] on icon at bounding box center [163, 33] width 5 height 6
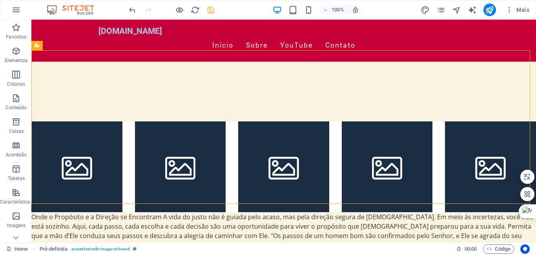
scroll to position [245, 0]
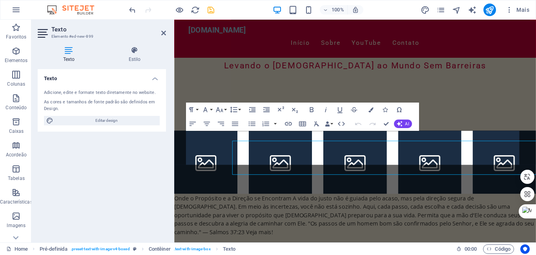
scroll to position [225, 0]
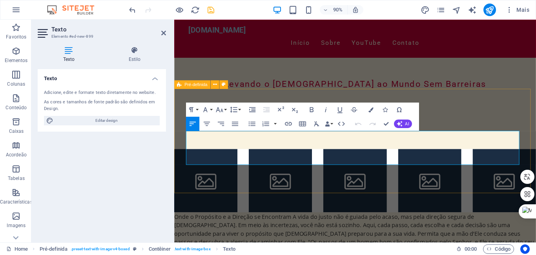
drag, startPoint x: 292, startPoint y: 176, endPoint x: 182, endPoint y: 143, distance: 115.3
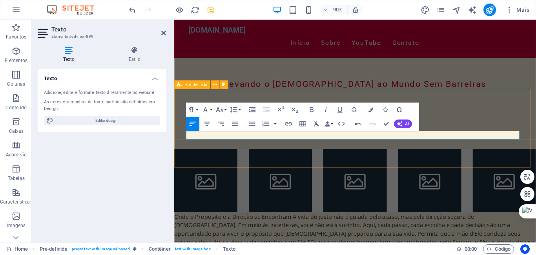
drag, startPoint x: 224, startPoint y: 150, endPoint x: 228, endPoint y: 160, distance: 11.4
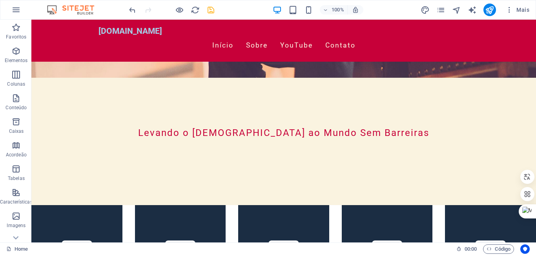
scroll to position [233, 0]
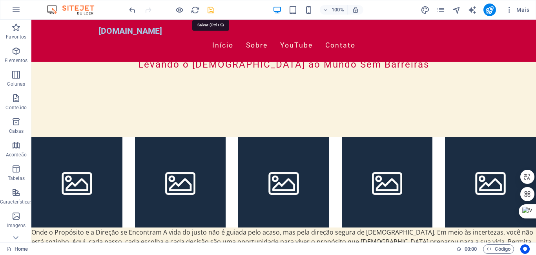
click at [209, 11] on icon "save" at bounding box center [210, 9] width 9 height 9
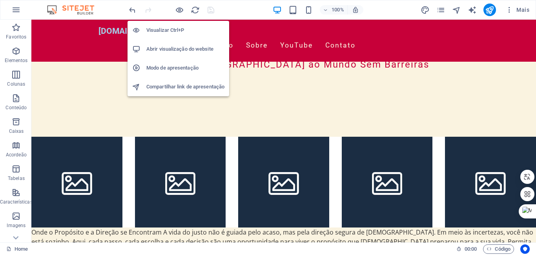
click at [165, 48] on h6 "Abrir visualização do website" at bounding box center [185, 48] width 78 height 9
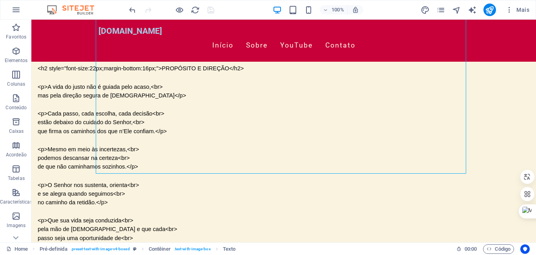
scroll to position [558, 0]
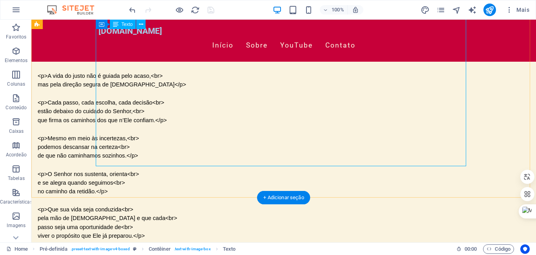
click at [131, 162] on div "<div style="max-width:600px;margin:auto;padding:16px;font-family:Arial,sans-ser…" at bounding box center [223, 208] width 370 height 346
click at [133, 142] on div "<div style="max-width:600px;margin:auto;padding:16px;font-family:Arial,sans-ser…" at bounding box center [223, 208] width 370 height 346
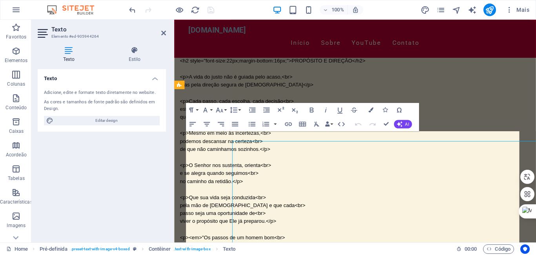
scroll to position [224, 0]
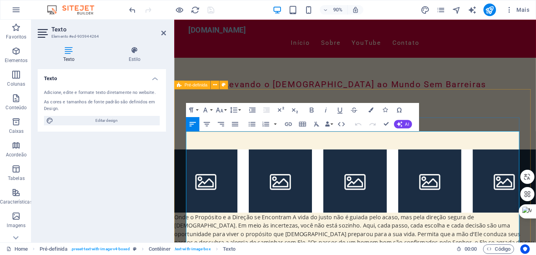
drag, startPoint x: 281, startPoint y: 260, endPoint x: 212, endPoint y: 146, distance: 133.4
drag, startPoint x: 291, startPoint y: 256, endPoint x: 186, endPoint y: 141, distance: 155.5
drag, startPoint x: 273, startPoint y: 258, endPoint x: 184, endPoint y: 142, distance: 146.2
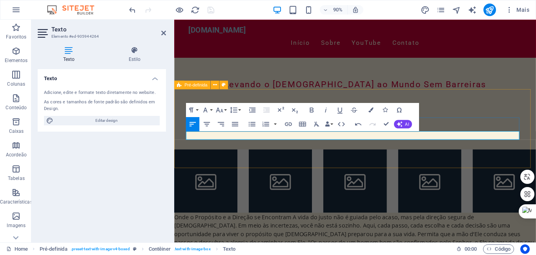
click at [214, 84] on icon at bounding box center [215, 84] width 4 height 7
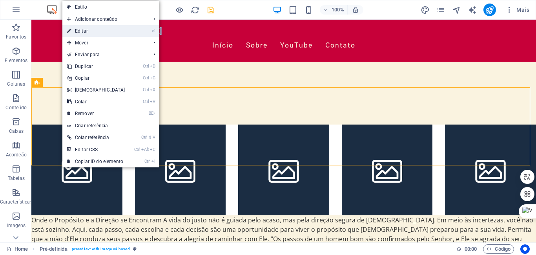
click at [83, 30] on link "⏎ Editar" at bounding box center [95, 31] width 67 height 12
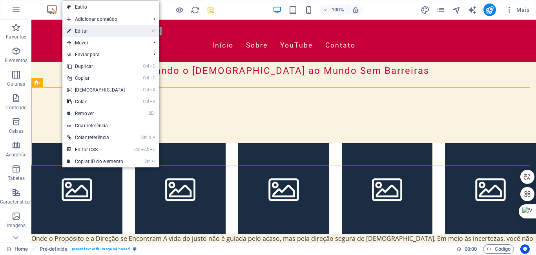
select select "rem"
select select "px"
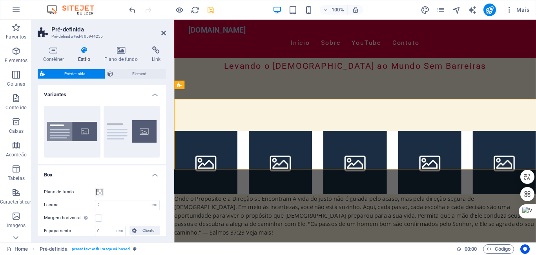
scroll to position [224, 0]
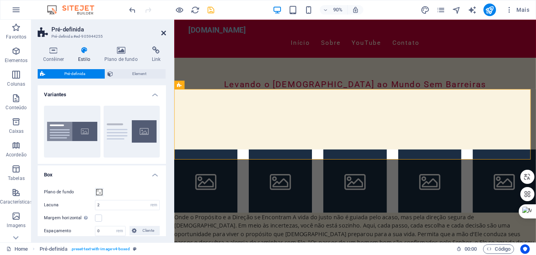
click at [165, 31] on icon at bounding box center [163, 33] width 5 height 6
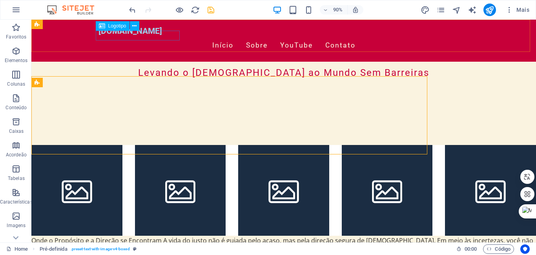
scroll to position [245, 0]
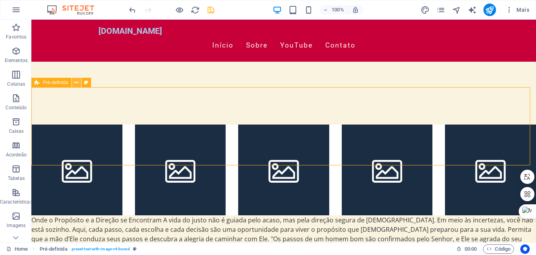
click at [75, 83] on icon at bounding box center [76, 82] width 4 height 8
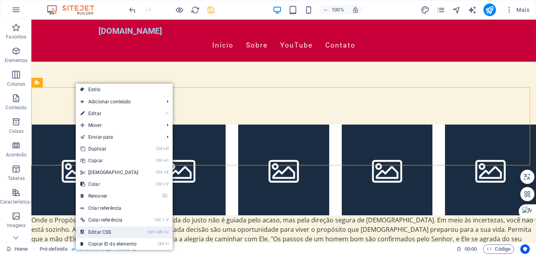
click at [96, 231] on link "Ctrl Alt C Editar CSS" at bounding box center [109, 232] width 67 height 12
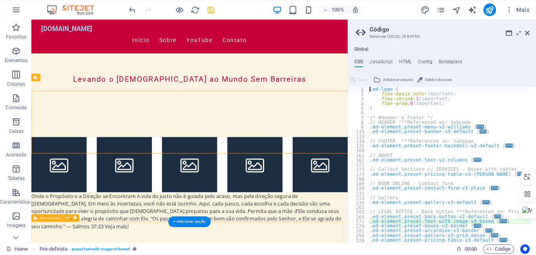
type textarea "@include text-with-image-v4;"
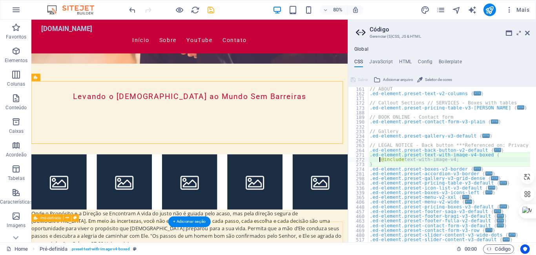
scroll to position [67, 0]
click at [405, 60] on h4 "HTML" at bounding box center [405, 63] width 13 height 9
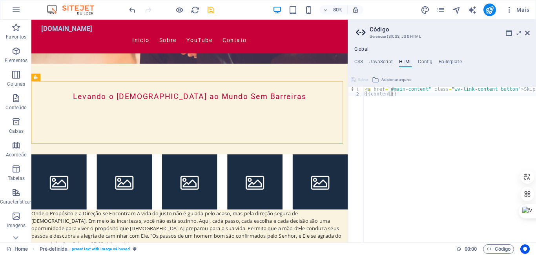
click at [393, 93] on div "< a href = "#main-content" class = "wv-link-content button" > Skip to main cont…" at bounding box center [459, 166] width 193 height 159
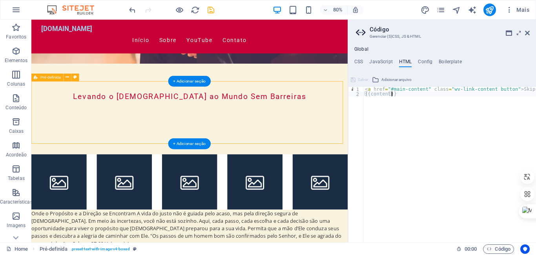
type textarea "<a href="#main-content" class="wv-link-content button">Skip to main content</a>"
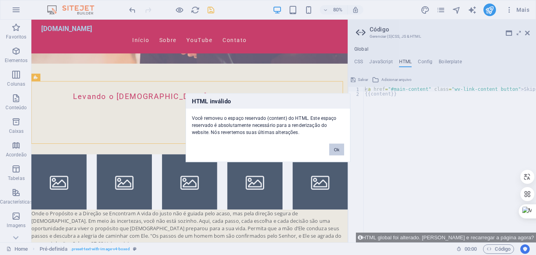
click at [337, 148] on button "Ok" at bounding box center [336, 149] width 15 height 12
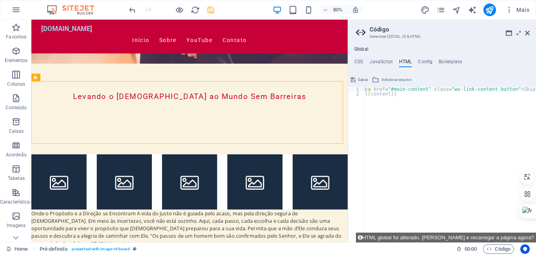
click at [527, 29] on h2 "Código" at bounding box center [449, 29] width 160 height 7
click at [359, 33] on icon at bounding box center [362, 32] width 12 height 11
click at [528, 33] on icon at bounding box center [527, 33] width 5 height 6
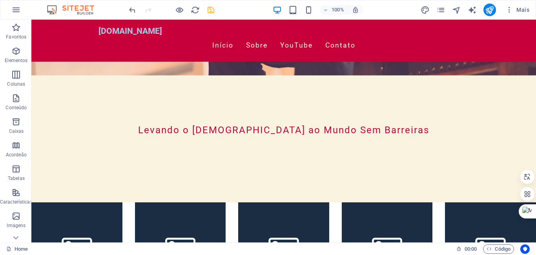
scroll to position [155, 0]
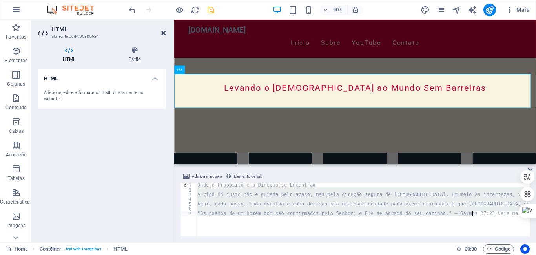
drag, startPoint x: 197, startPoint y: 187, endPoint x: 235, endPoint y: 222, distance: 51.3
click at [235, 222] on div "Onde o Propósito e a Direção se Encontram A vida do justo não é guiada pelo aca…" at bounding box center [450, 212] width 509 height 61
type textarea ""Os passos de um homem bom são confirmados pelo Senhor, e Ele se agrada do seu …"
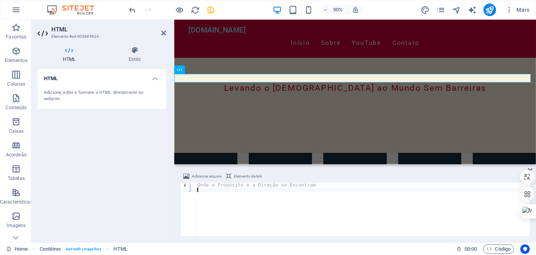
click at [298, 183] on div "Onde o Propósito e a Direção se Encontram" at bounding box center [363, 212] width 334 height 61
type textarea "O"
click at [205, 191] on div at bounding box center [363, 213] width 334 height 63
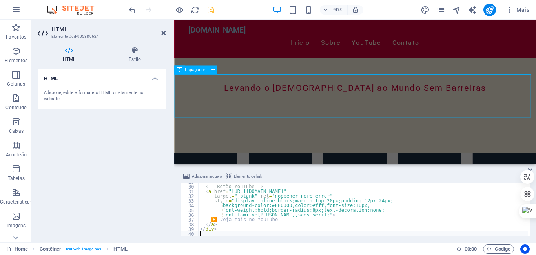
scroll to position [135, 0]
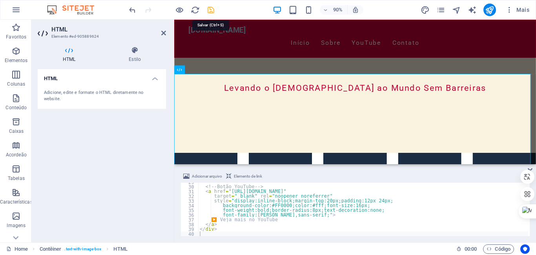
click at [209, 9] on icon "save" at bounding box center [210, 9] width 9 height 9
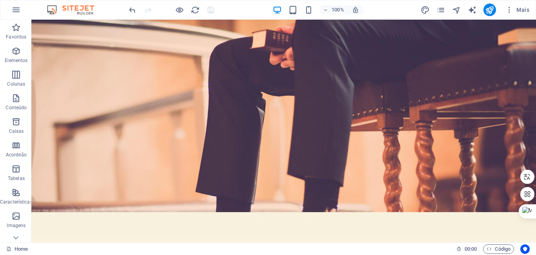
scroll to position [0, 0]
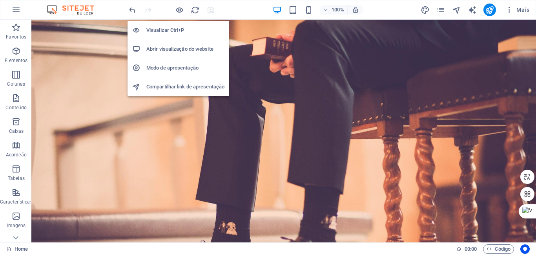
click at [187, 47] on h6 "Abrir visualização do website" at bounding box center [185, 48] width 78 height 9
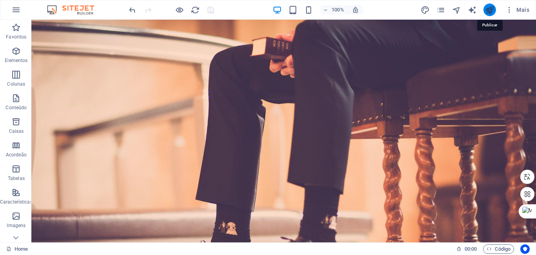
click at [491, 11] on icon "publish" at bounding box center [489, 9] width 9 height 9
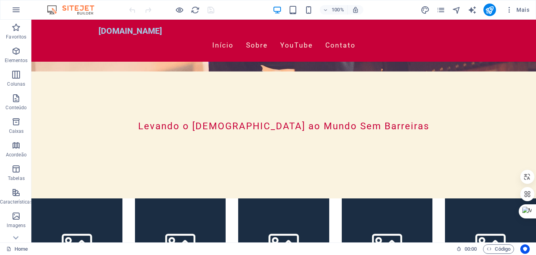
scroll to position [124, 0]
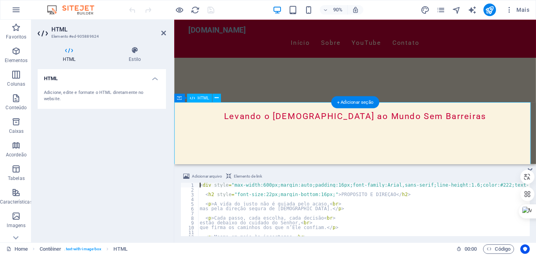
click at [162, 32] on icon at bounding box center [163, 33] width 5 height 6
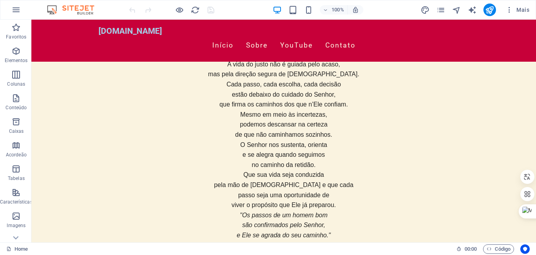
scroll to position [411, 0]
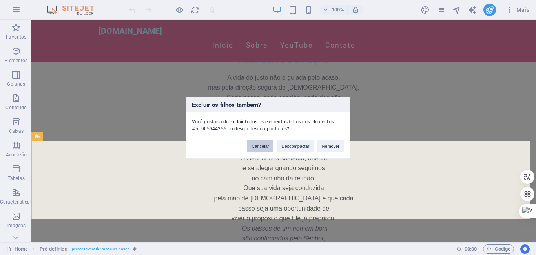
click at [256, 146] on button "Cancelar" at bounding box center [260, 146] width 27 height 12
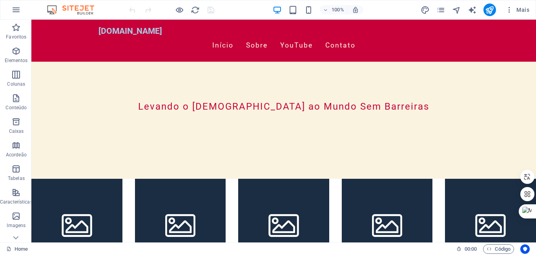
scroll to position [234, 0]
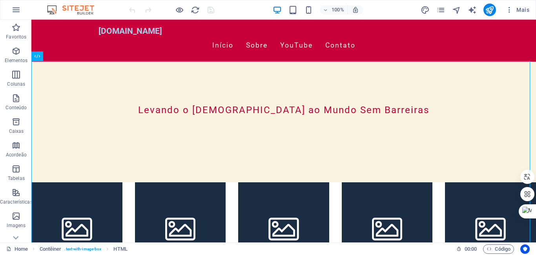
scroll to position [181, 0]
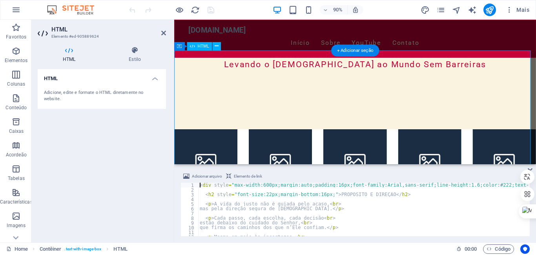
click at [351, 50] on div "+ Adicionar seção" at bounding box center [355, 50] width 48 height 12
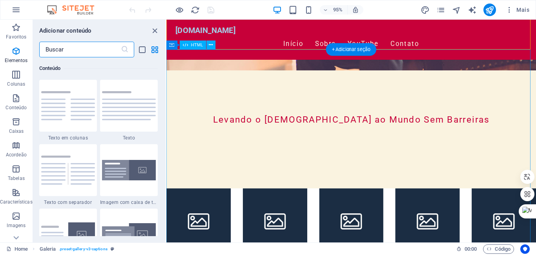
scroll to position [1372, 0]
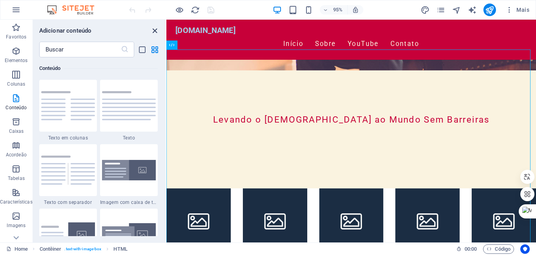
click at [154, 31] on icon "close panel" at bounding box center [154, 30] width 9 height 9
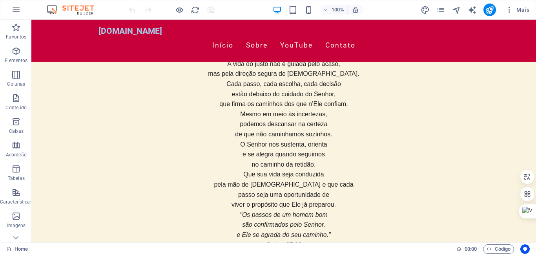
scroll to position [428, 0]
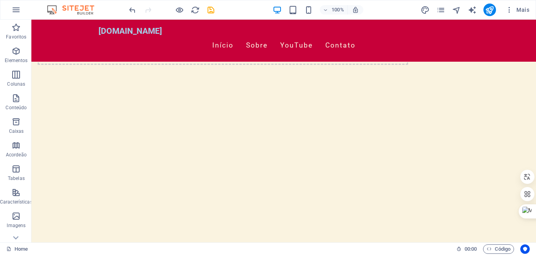
scroll to position [724, 0]
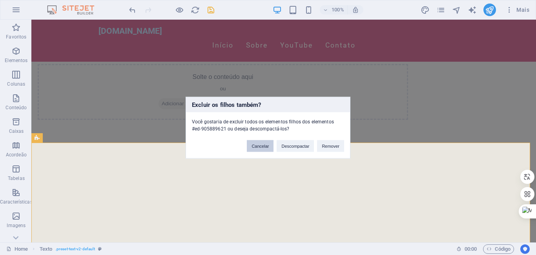
click at [261, 147] on button "Cancelar" at bounding box center [260, 146] width 27 height 12
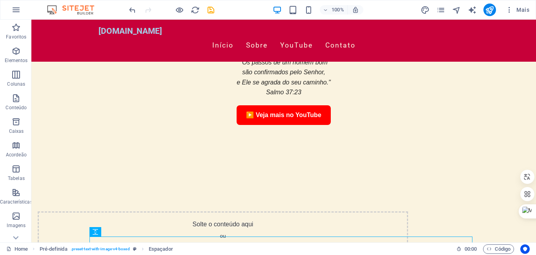
scroll to position [557, 0]
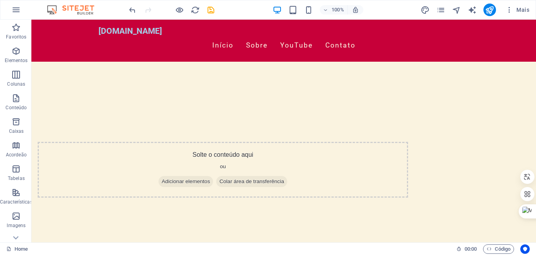
scroll to position [712, 0]
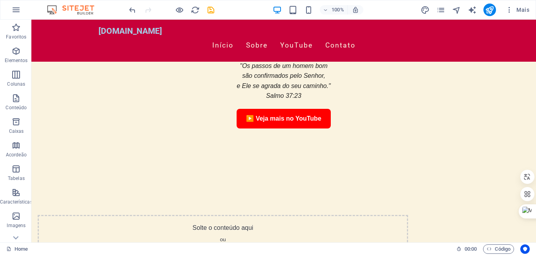
scroll to position [538, 0]
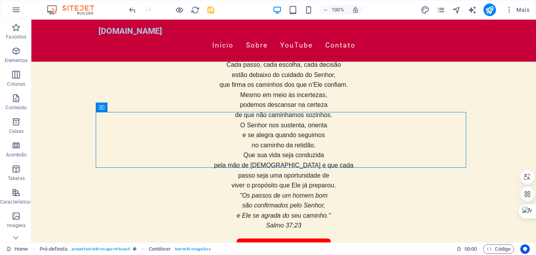
scroll to position [481, 0]
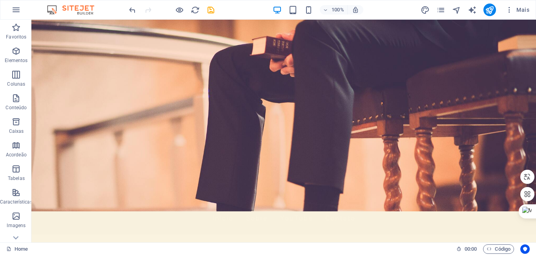
scroll to position [0, 0]
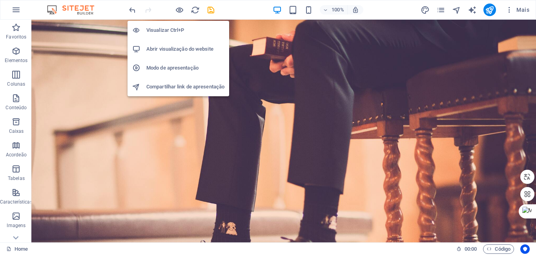
click at [182, 49] on h6 "Abrir visualização do website" at bounding box center [185, 48] width 78 height 9
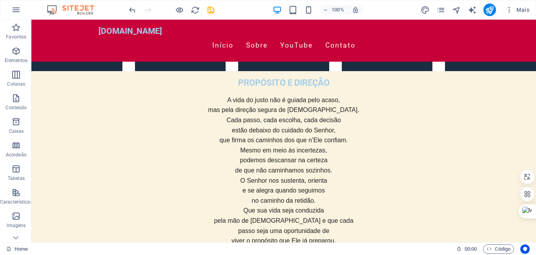
scroll to position [391, 0]
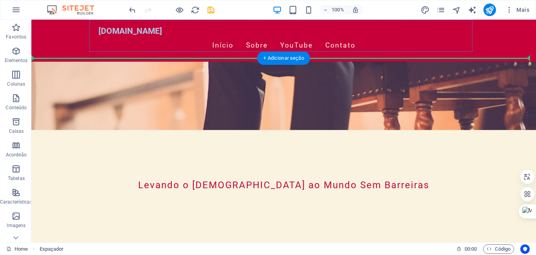
scroll to position [107, 0]
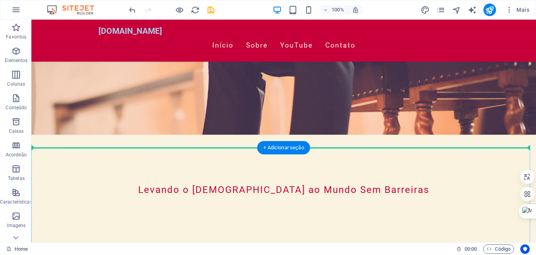
drag, startPoint x: 143, startPoint y: 161, endPoint x: 170, endPoint y: 174, distance: 29.5
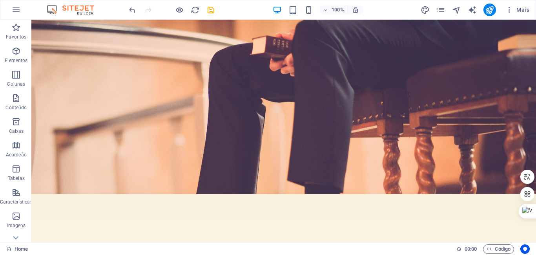
scroll to position [0, 0]
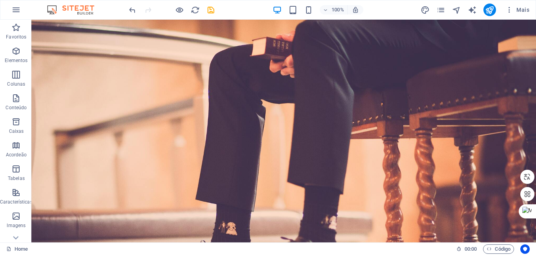
drag, startPoint x: 534, startPoint y: 55, endPoint x: 566, endPoint y: 31, distance: 40.4
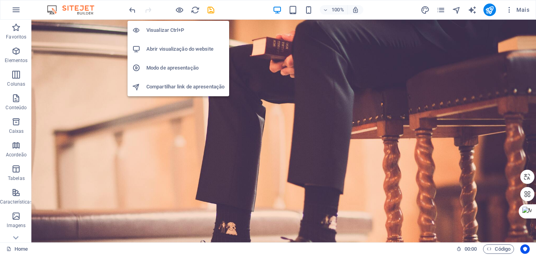
click at [170, 50] on h6 "Abrir visualização do website" at bounding box center [185, 48] width 78 height 9
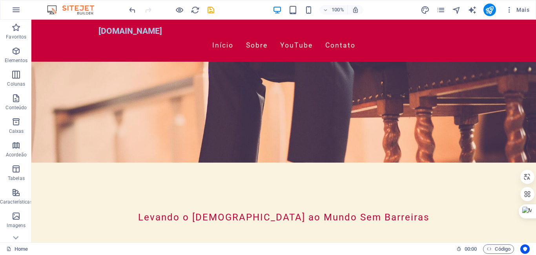
scroll to position [125, 0]
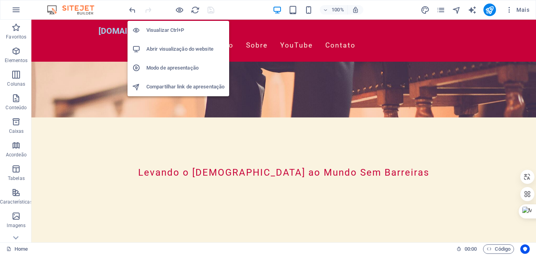
click at [189, 45] on h6 "Abrir visualização do website" at bounding box center [185, 48] width 78 height 9
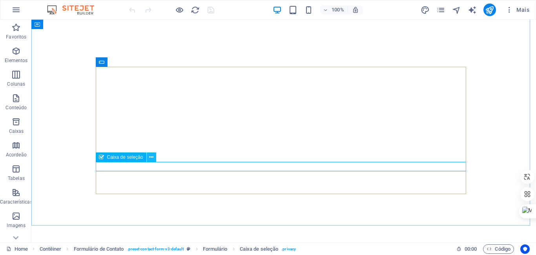
click at [151, 157] on icon at bounding box center [151, 157] width 4 height 8
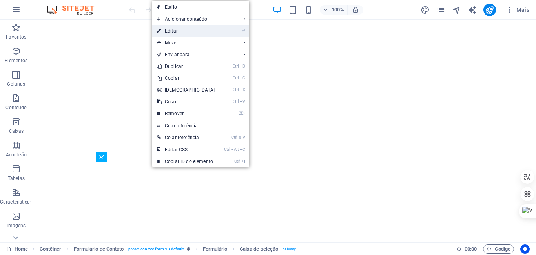
click at [170, 31] on link "⏎ Editar" at bounding box center [185, 31] width 67 height 12
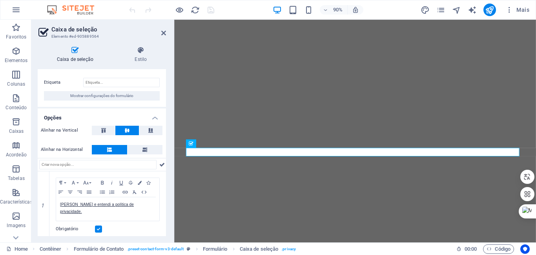
scroll to position [16, 0]
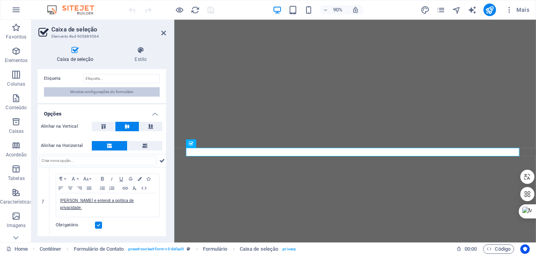
click at [108, 92] on span "Mostrar configurações do formulário" at bounding box center [101, 91] width 63 height 9
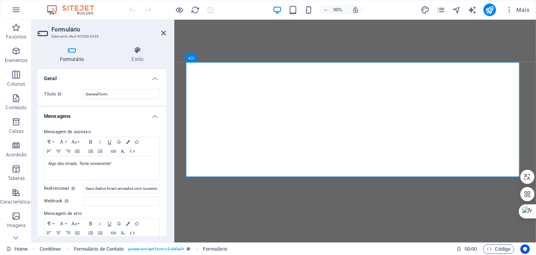
scroll to position [6, 0]
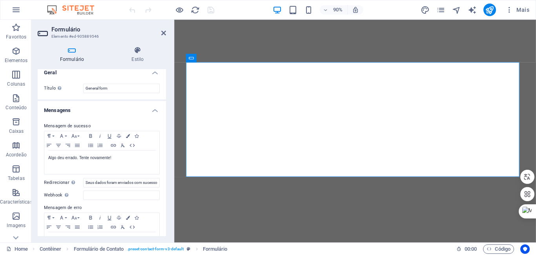
click at [87, 126] on label "Mensagem de sucesso" at bounding box center [102, 125] width 116 height 9
click at [163, 125] on div "Mensagem de sucesso Paragraph Format Normal Heading 1 Heading 2 Heading 3 Headi…" at bounding box center [102, 188] width 128 height 147
click at [164, 30] on icon at bounding box center [163, 33] width 5 height 6
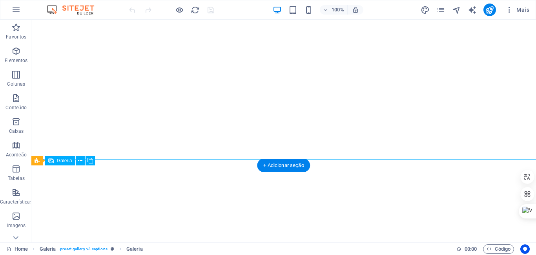
select select "4"
select select "px"
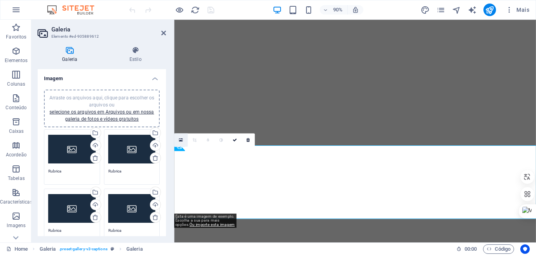
click at [181, 138] on icon at bounding box center [181, 139] width 4 height 5
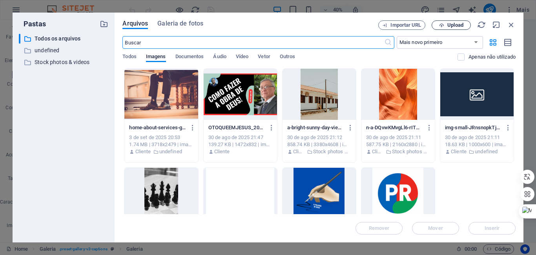
click at [456, 25] on span "Upload" at bounding box center [455, 25] width 16 height 5
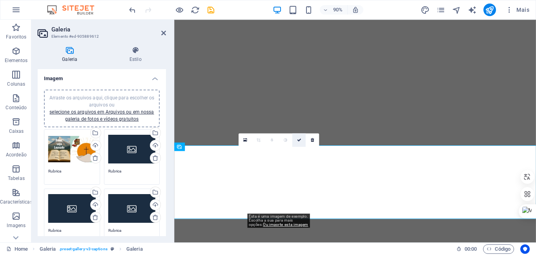
click at [298, 138] on icon at bounding box center [298, 140] width 4 height 4
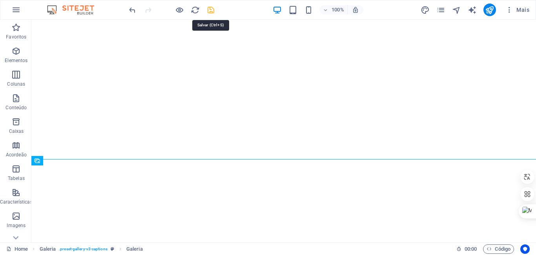
click at [211, 9] on icon "save" at bounding box center [210, 9] width 9 height 9
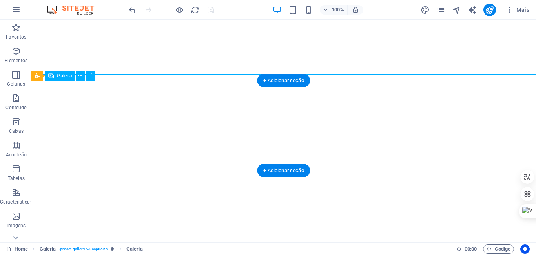
select select "4"
select select "px"
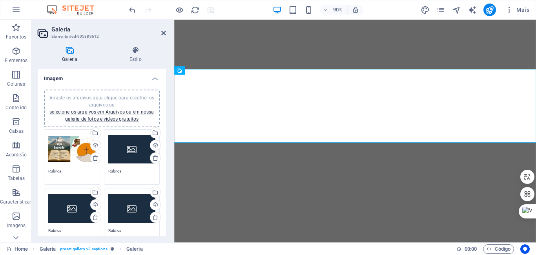
click at [65, 149] on div "Arraste os arquivos aqui, clique para escolher os arquivos ou selecione os arqu…" at bounding box center [71, 148] width 47 height 31
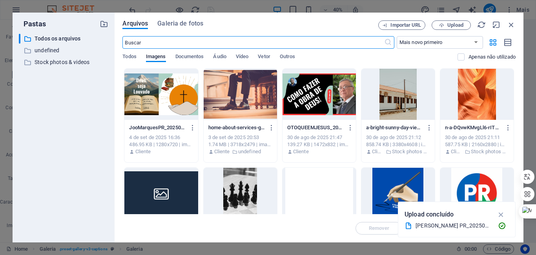
click at [327, 98] on div at bounding box center [318, 94] width 73 height 51
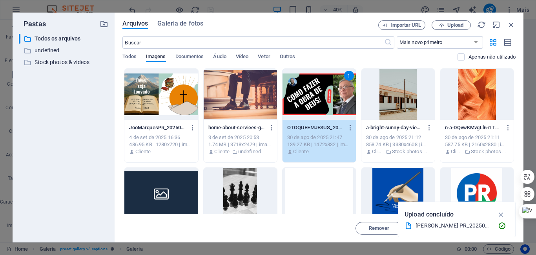
click at [327, 98] on div "1" at bounding box center [318, 94] width 73 height 51
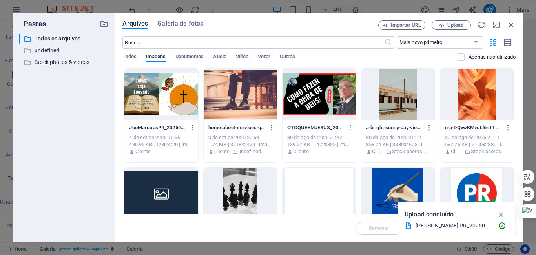
click at [327, 98] on div at bounding box center [318, 94] width 73 height 51
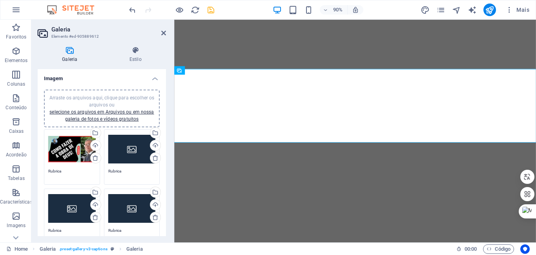
click at [68, 151] on div "Arraste os arquivos aqui, clique para escolher os arquivos ou selecione os arqu…" at bounding box center [71, 148] width 47 height 31
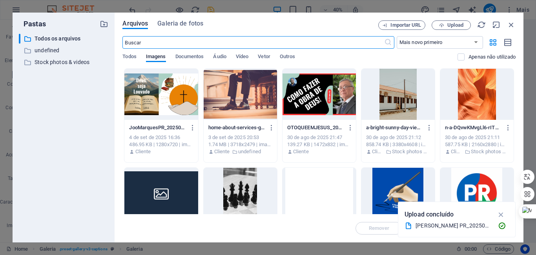
click at [237, 185] on div at bounding box center [240, 192] width 73 height 51
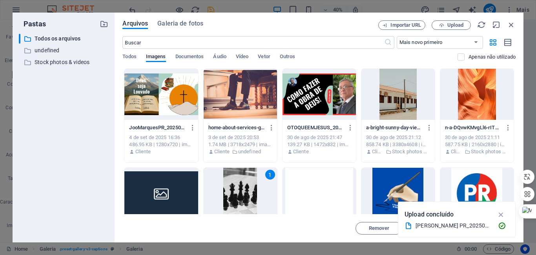
click at [237, 185] on div "1" at bounding box center [240, 192] width 73 height 51
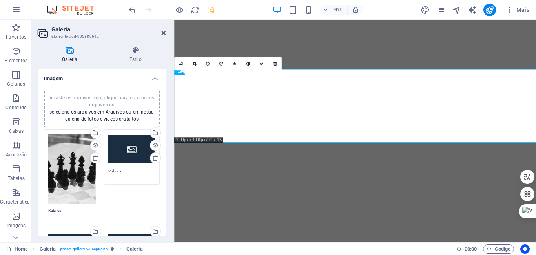
click at [227, 70] on div "0" at bounding box center [227, 62] width 107 height 13
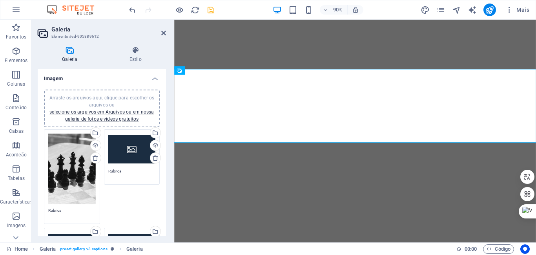
click at [71, 157] on div "Arraste os arquivos aqui, clique para escolher os arquivos ou selecione os arqu…" at bounding box center [71, 168] width 47 height 71
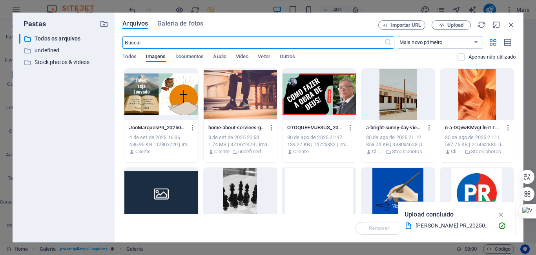
click at [389, 99] on div at bounding box center [397, 94] width 73 height 51
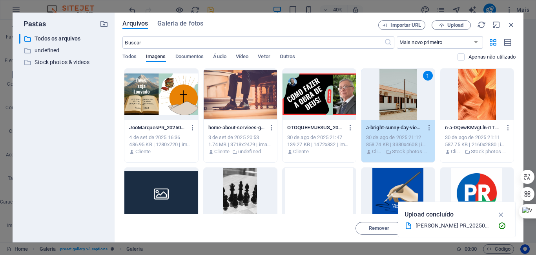
click at [389, 99] on div "1" at bounding box center [397, 94] width 73 height 51
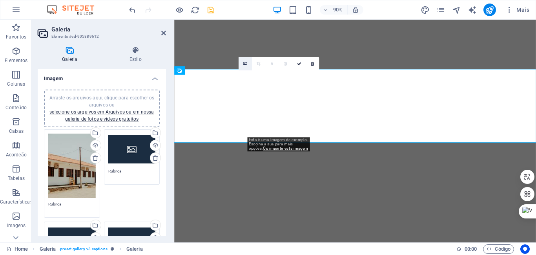
click at [245, 63] on icon at bounding box center [245, 63] width 4 height 5
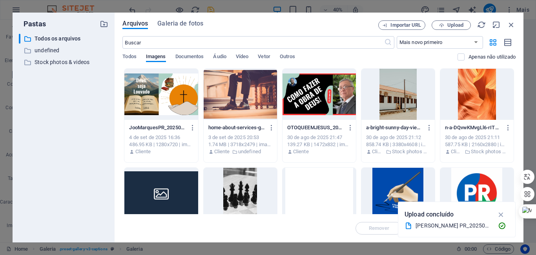
click at [147, 94] on div at bounding box center [160, 94] width 73 height 51
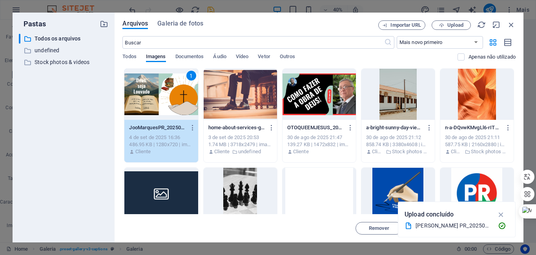
click at [147, 94] on div "1" at bounding box center [160, 94] width 73 height 51
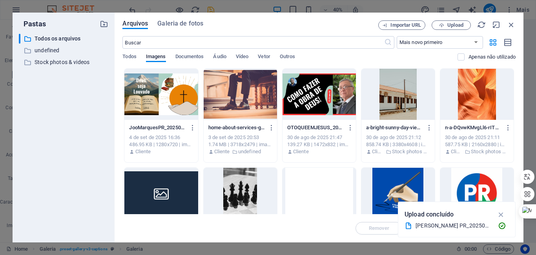
click at [147, 94] on div at bounding box center [160, 94] width 73 height 51
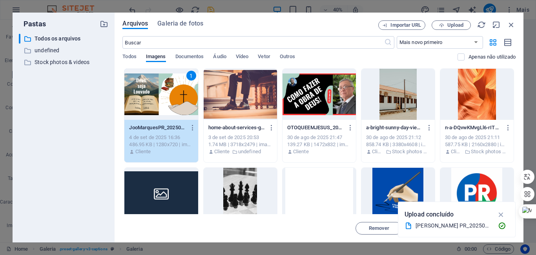
click at [147, 94] on div "1" at bounding box center [160, 94] width 73 height 51
click at [147, 95] on span "Arraste os arquivos aqui, clique para escolher os arquivos ou selecione os arqu…" at bounding box center [101, 108] width 105 height 27
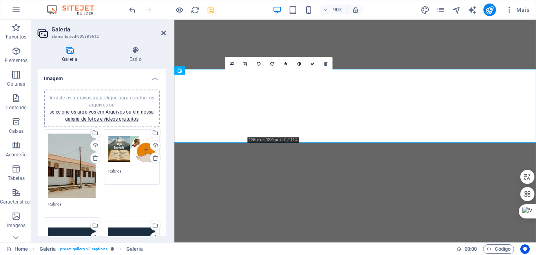
click at [278, 70] on div "0" at bounding box center [278, 62] width 107 height 13
click at [233, 64] on icon at bounding box center [232, 63] width 4 height 5
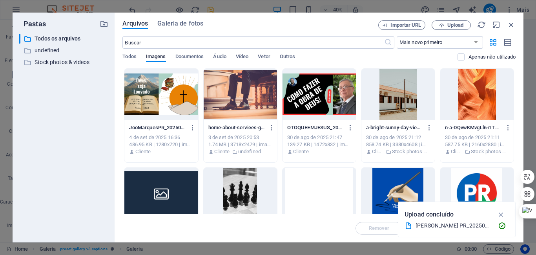
click at [477, 95] on div at bounding box center [476, 94] width 73 height 51
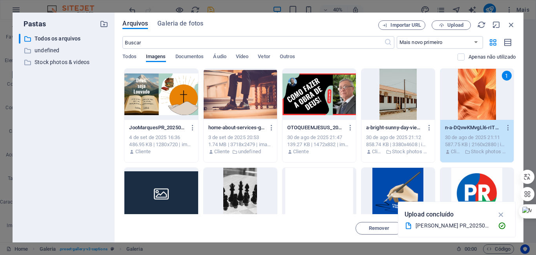
click at [477, 95] on div "1" at bounding box center [476, 94] width 73 height 51
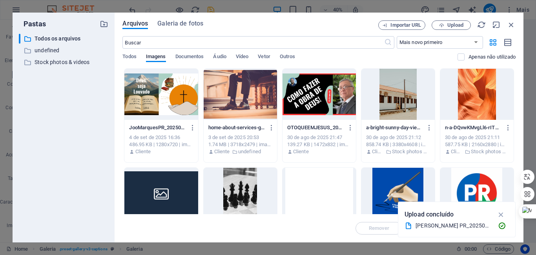
click at [477, 95] on div at bounding box center [476, 94] width 73 height 51
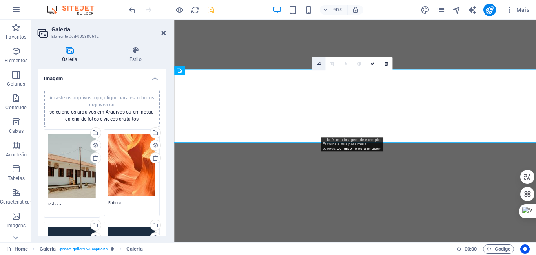
click at [318, 62] on icon at bounding box center [318, 63] width 4 height 5
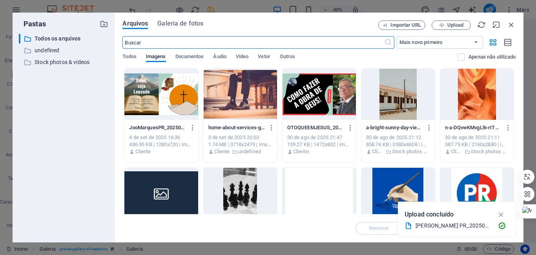
click at [150, 91] on div at bounding box center [160, 94] width 73 height 51
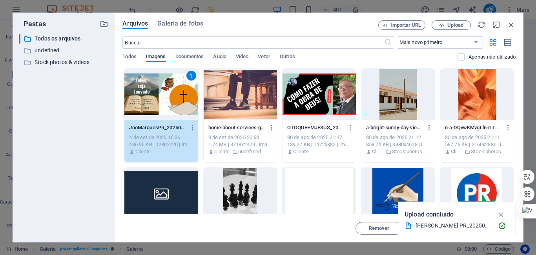
click at [150, 91] on div "1" at bounding box center [160, 94] width 73 height 51
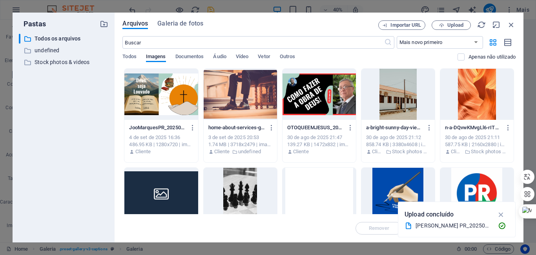
click at [150, 91] on div at bounding box center [160, 94] width 73 height 51
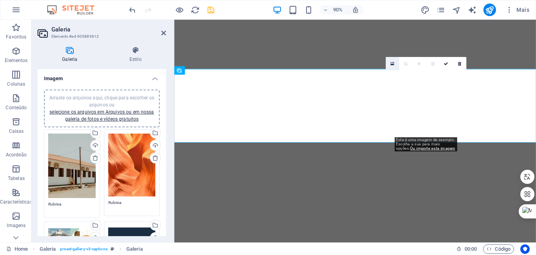
click at [392, 61] on icon at bounding box center [392, 63] width 4 height 5
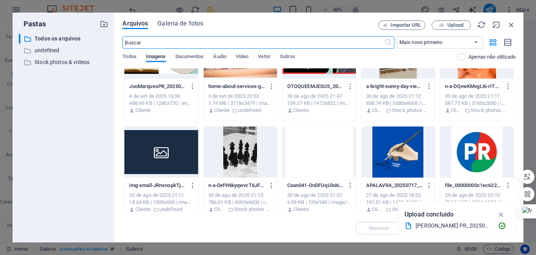
scroll to position [47, 0]
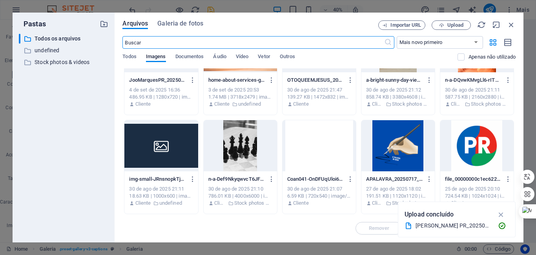
click at [235, 147] on div at bounding box center [240, 145] width 73 height 51
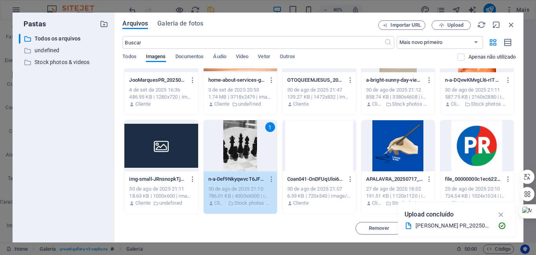
click at [235, 147] on div "1" at bounding box center [240, 145] width 73 height 51
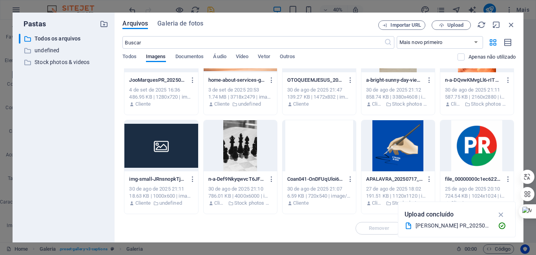
click at [235, 147] on div at bounding box center [240, 145] width 73 height 51
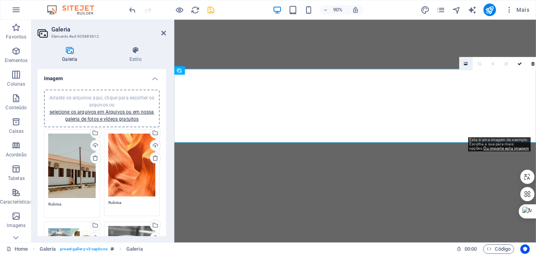
click at [465, 61] on icon at bounding box center [466, 63] width 4 height 5
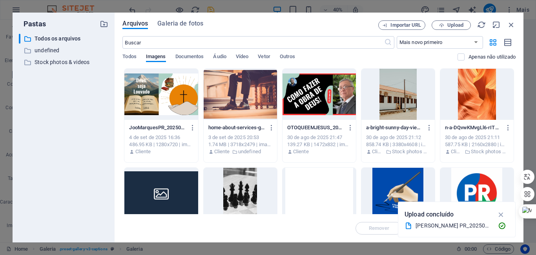
drag, startPoint x: 513, startPoint y: 122, endPoint x: 517, endPoint y: 148, distance: 26.2
click at [517, 148] on div "Arquivos Galeria de fotos Importar URL Upload ​ Mais novo primeiro Mais antigo …" at bounding box center [319, 127] width 409 height 229
click at [475, 188] on div at bounding box center [476, 192] width 73 height 51
click at [475, 188] on div "1" at bounding box center [476, 192] width 73 height 51
click at [475, 188] on div at bounding box center [476, 192] width 73 height 51
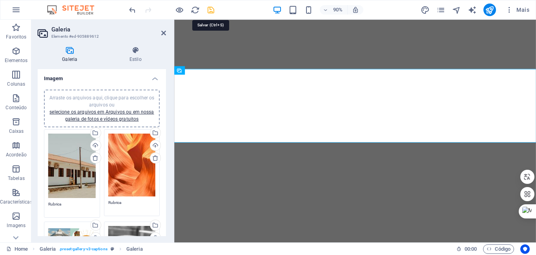
click at [210, 13] on icon "save" at bounding box center [210, 9] width 9 height 9
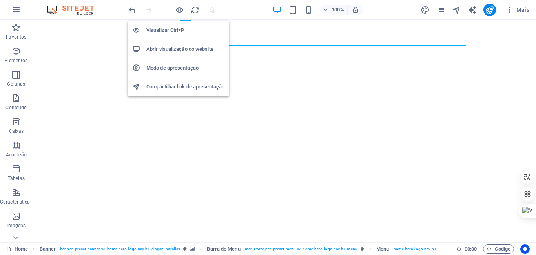
click at [189, 47] on h6 "Abrir visualização do website" at bounding box center [185, 48] width 78 height 9
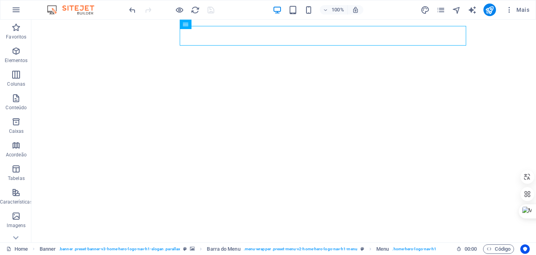
click at [210, 10] on div at bounding box center [171, 10] width 88 height 13
click at [490, 10] on icon "publish" at bounding box center [489, 9] width 9 height 9
